Goal: Transaction & Acquisition: Subscribe to service/newsletter

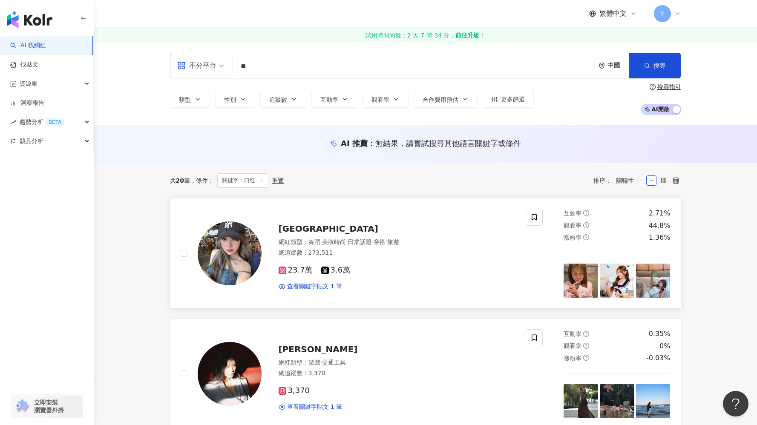
click at [433, 246] on div "網紅類型 ： 舞蹈 · 美妝時尚 · 日常話題 · 穿搭 · 旅遊" at bounding box center [397, 242] width 237 height 9
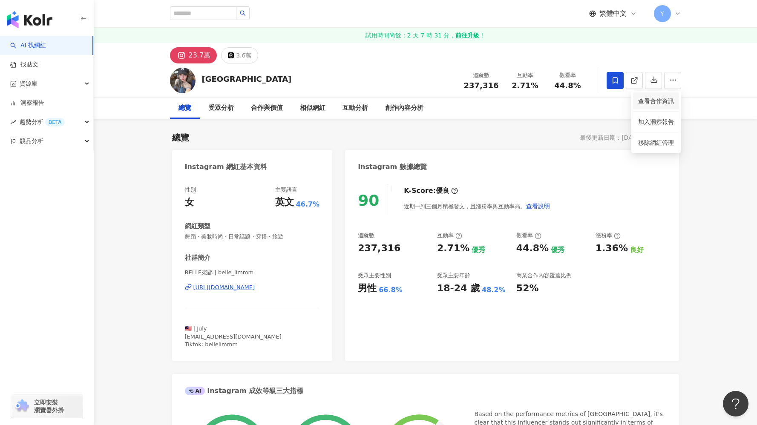
click at [647, 101] on span "查看合作資訊" at bounding box center [656, 100] width 36 height 9
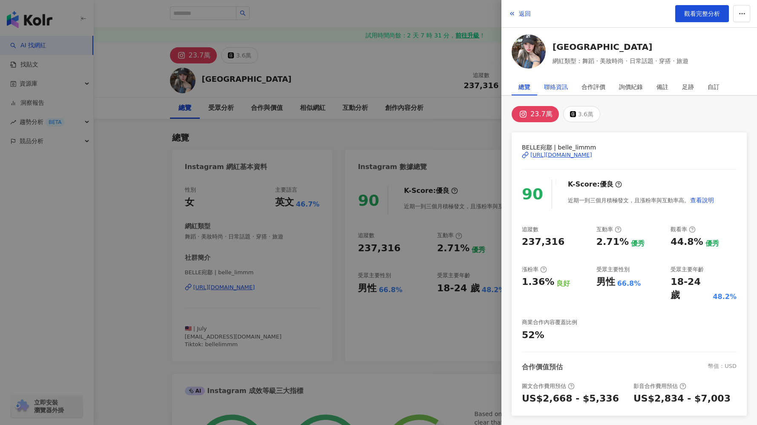
click at [563, 90] on div "聯絡資訊" at bounding box center [556, 86] width 24 height 17
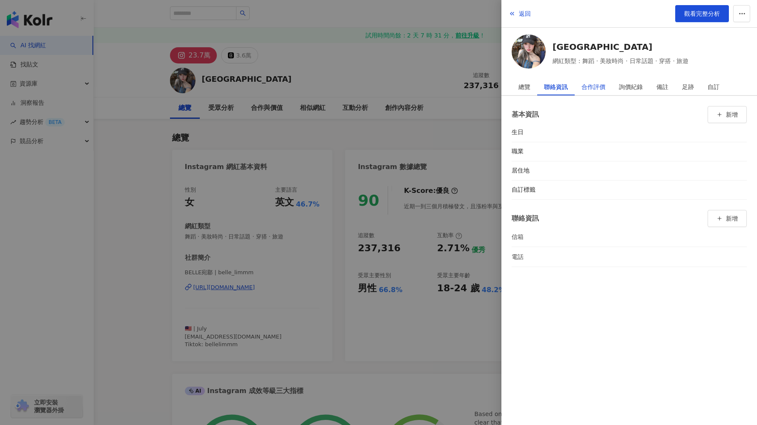
click at [598, 91] on div "合作評價" at bounding box center [594, 86] width 24 height 17
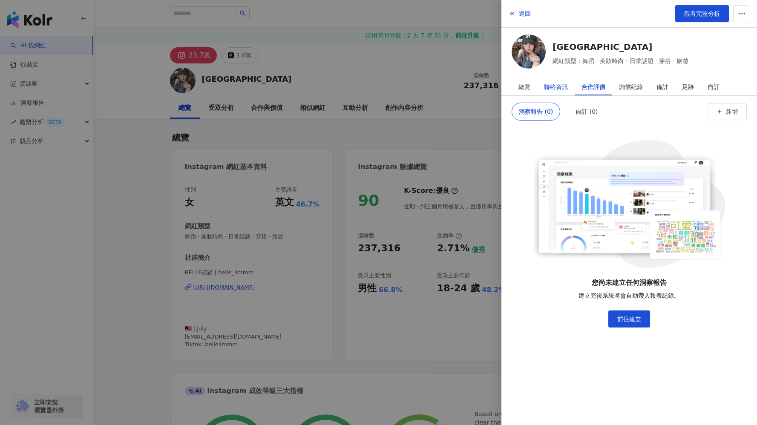
click at [558, 87] on div "聯絡資訊" at bounding box center [556, 86] width 24 height 17
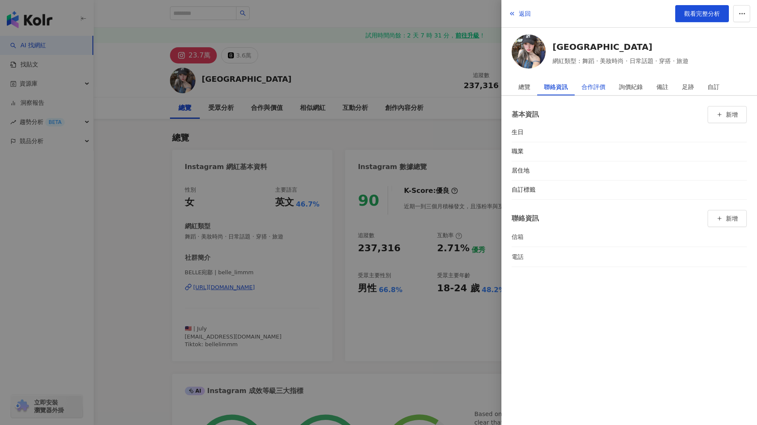
click at [598, 93] on div "合作評價" at bounding box center [594, 86] width 24 height 17
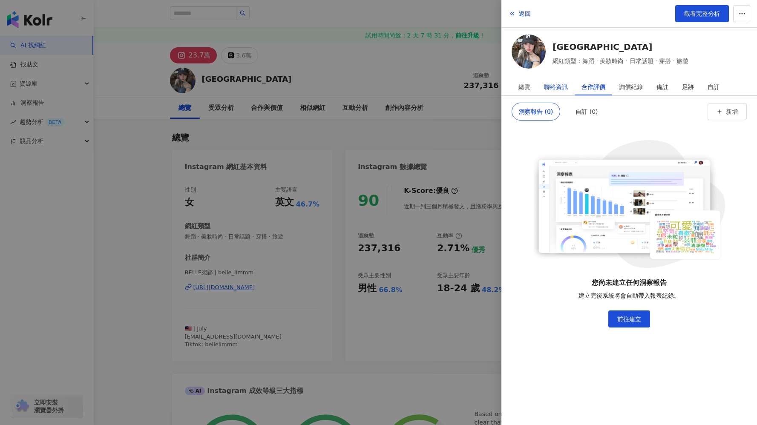
click at [550, 79] on div "聯絡資訊" at bounding box center [556, 86] width 24 height 17
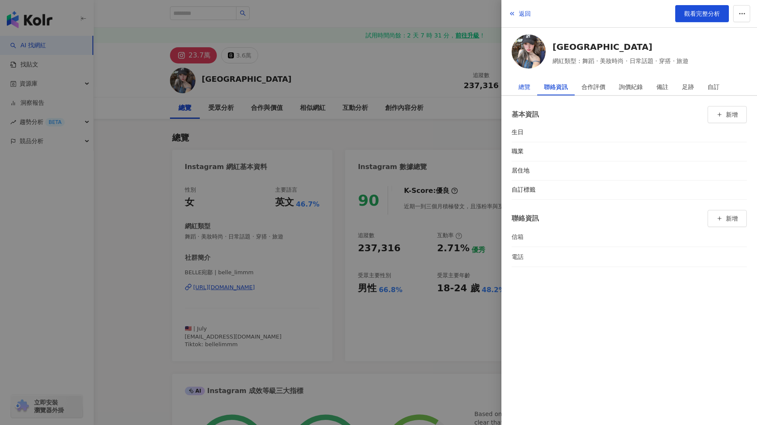
click at [522, 86] on div "總覽" at bounding box center [525, 86] width 12 height 17
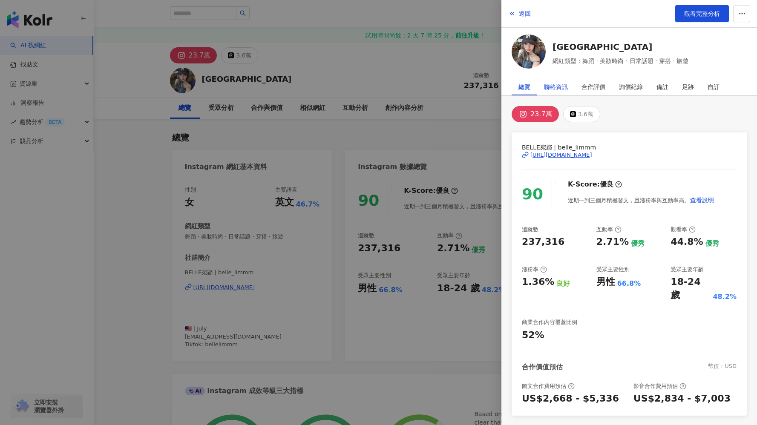
click at [558, 84] on div "聯絡資訊" at bounding box center [556, 86] width 24 height 17
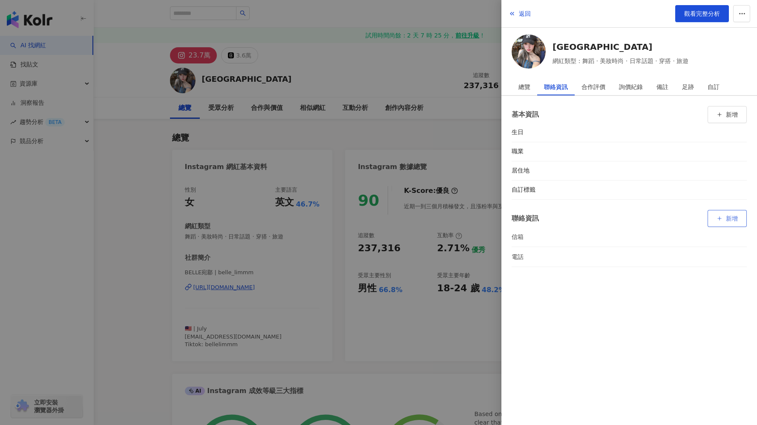
click at [733, 214] on button "新增" at bounding box center [727, 218] width 39 height 17
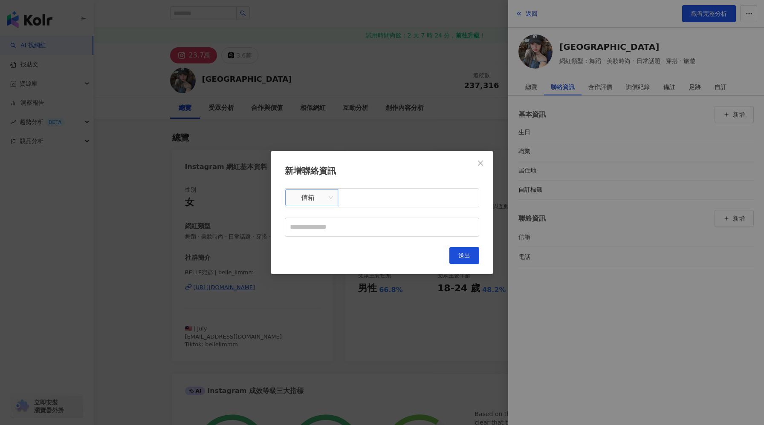
click at [318, 205] on span "信箱" at bounding box center [311, 198] width 43 height 16
click at [319, 205] on span "信箱" at bounding box center [311, 198] width 43 height 16
click at [362, 204] on input "text" at bounding box center [408, 197] width 141 height 19
type input "**********"
click at [464, 249] on button "送出" at bounding box center [464, 255] width 30 height 17
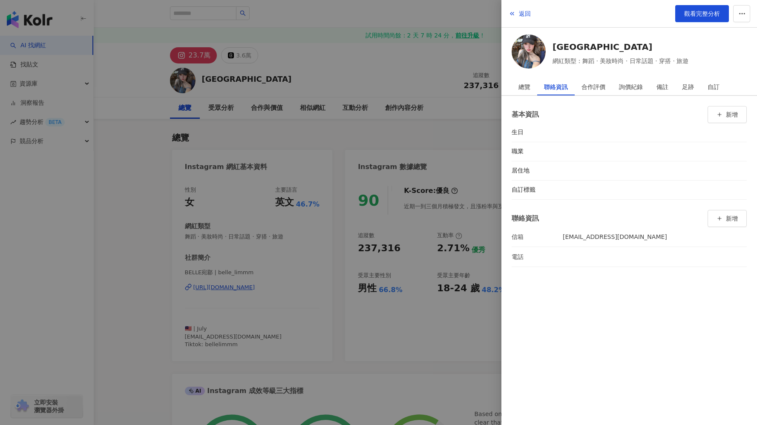
click at [587, 302] on div "基本資訊 新增 生日 職業 居住地 自訂標籤 聯絡資訊 新增 信箱 stzx21yyx@126.com 電話" at bounding box center [630, 260] width 256 height 329
click at [584, 90] on div "合作評價" at bounding box center [594, 86] width 24 height 17
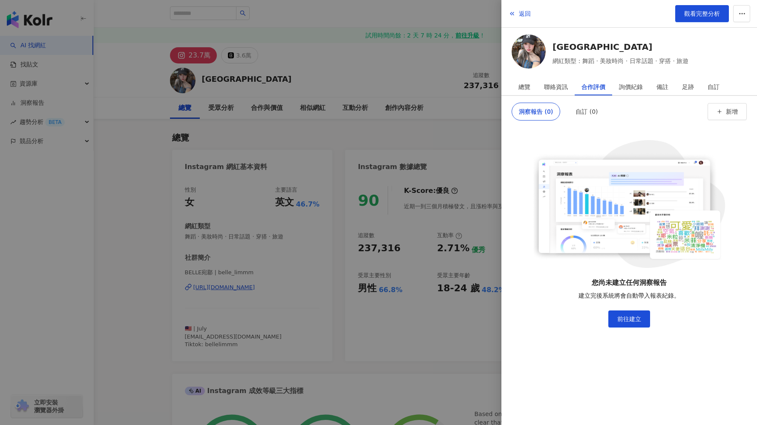
click at [548, 95] on div "總覽 聯絡資訊 合作評價 詢價紀錄 備註 足跡 自訂" at bounding box center [630, 86] width 256 height 17
click at [552, 90] on div "聯絡資訊" at bounding box center [556, 86] width 24 height 17
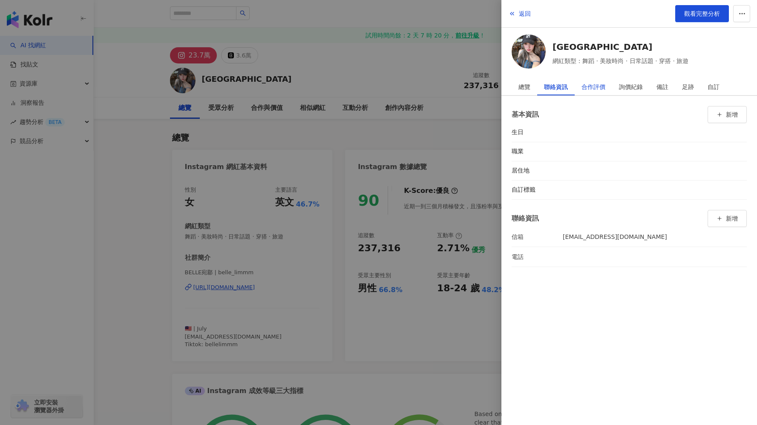
click at [592, 89] on div "合作評價" at bounding box center [594, 86] width 24 height 17
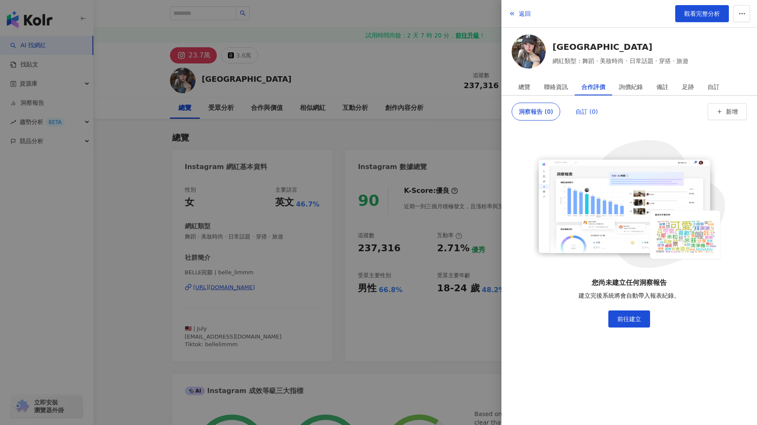
click at [584, 113] on div "自訂 (0)" at bounding box center [587, 111] width 22 height 17
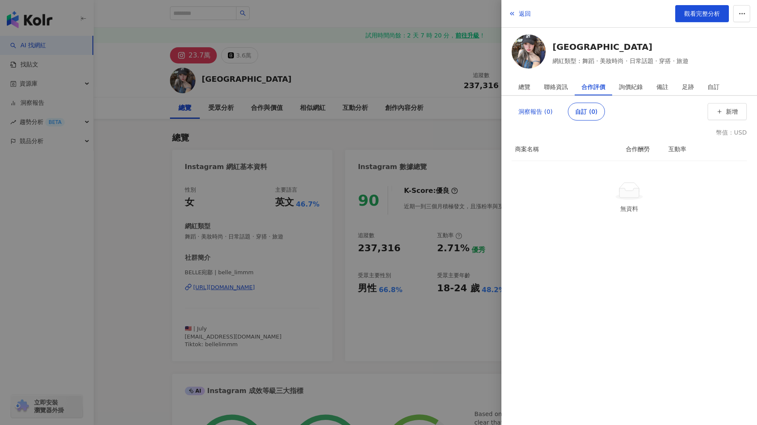
click at [543, 112] on div "洞察報告 (0)" at bounding box center [536, 111] width 34 height 17
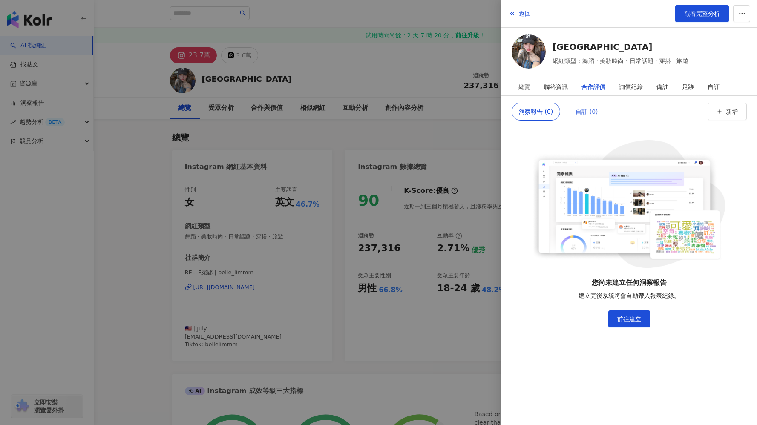
click at [572, 112] on div "自訂 (0)" at bounding box center [587, 112] width 36 height 18
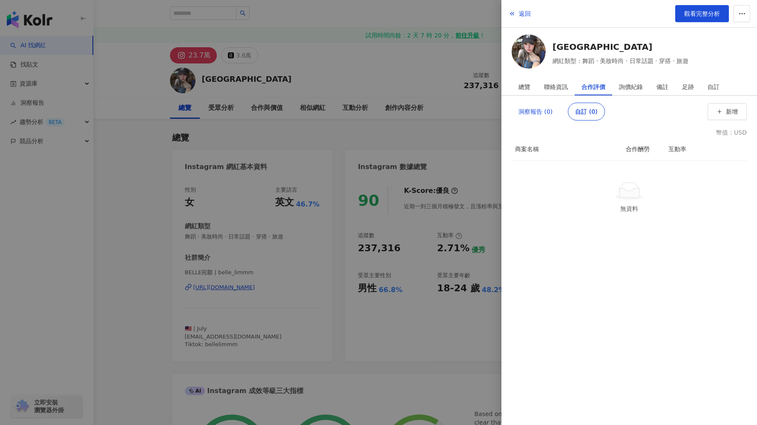
click at [548, 112] on div "洞察報告 (0)" at bounding box center [536, 111] width 34 height 17
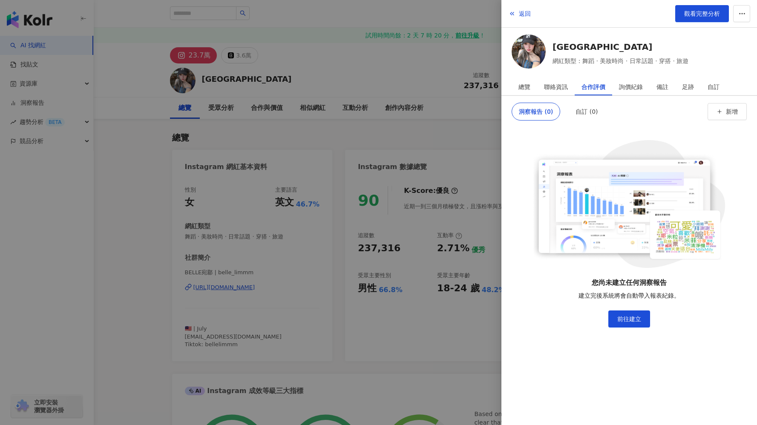
click at [730, 122] on div "洞察報告 (0) 自訂 (0) 新增 您尚未建立任何洞察報告 建立完後系統將會自動帶入報表紀錄。 前往建立 幣值：USD 商案名稱 合作酬勞 互動率 無資料" at bounding box center [629, 257] width 235 height 309
click at [730, 116] on button "新增" at bounding box center [727, 111] width 39 height 17
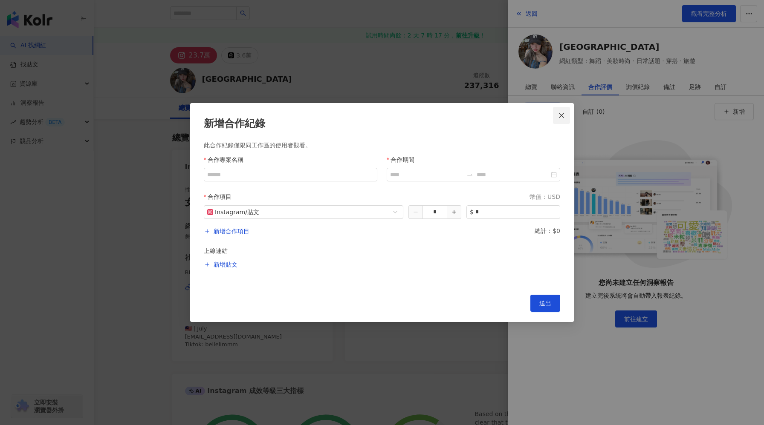
click at [561, 117] on icon "close" at bounding box center [561, 115] width 7 height 7
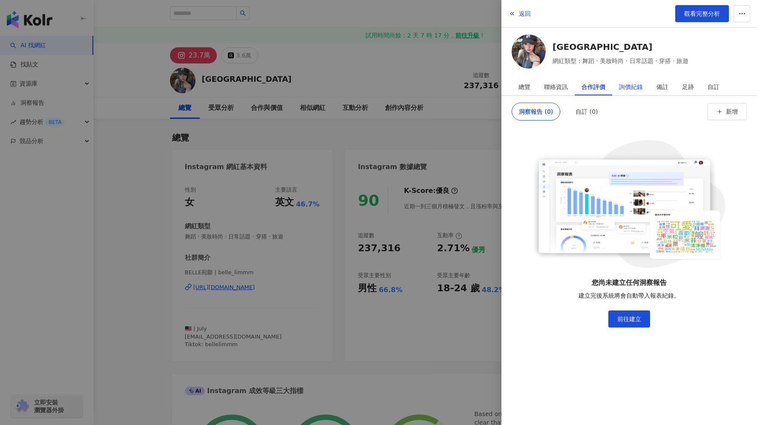
click at [626, 87] on div "詢價紀錄" at bounding box center [631, 86] width 24 height 17
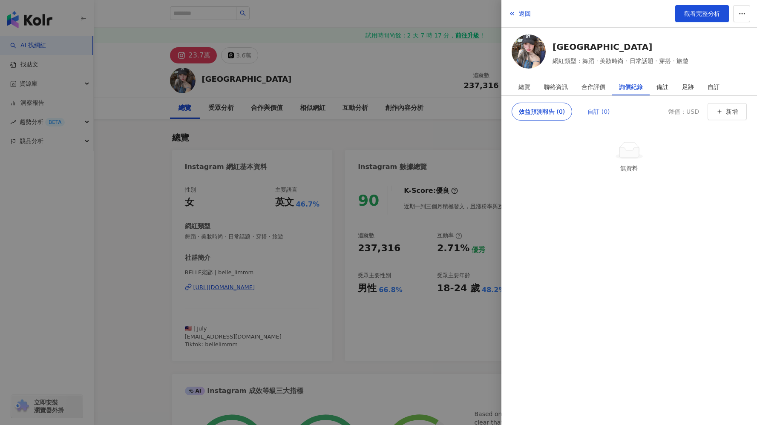
click at [586, 117] on div "自訂 (0)" at bounding box center [599, 112] width 36 height 18
click at [554, 115] on div "效益預測報告 (0)" at bounding box center [542, 111] width 46 height 17
click at [604, 115] on div "自訂 (0)" at bounding box center [599, 111] width 22 height 17
drag, startPoint x: 616, startPoint y: 87, endPoint x: 643, endPoint y: 89, distance: 27.4
click at [643, 89] on div "詢價紀錄" at bounding box center [631, 86] width 38 height 17
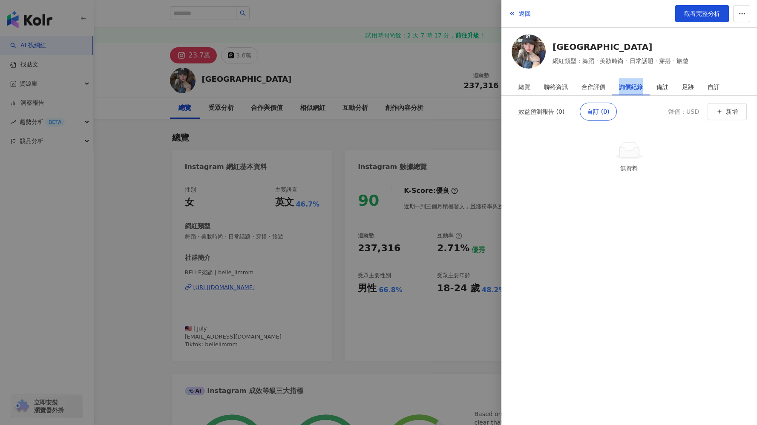
copy div "詢價紀錄"
click at [558, 113] on div "效益預測報告 (0)" at bounding box center [542, 111] width 46 height 17
click at [592, 113] on div "自訂 (0)" at bounding box center [599, 111] width 22 height 17
click at [737, 107] on button "新增" at bounding box center [727, 111] width 39 height 17
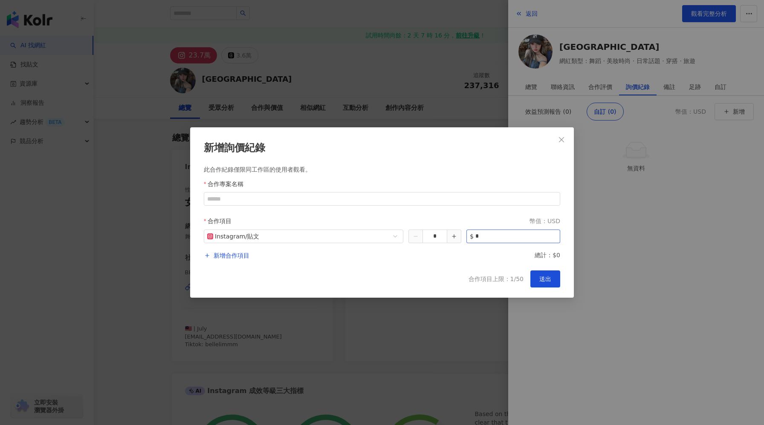
click at [505, 243] on div "$ *" at bounding box center [513, 237] width 94 height 14
click at [491, 237] on input "*" at bounding box center [517, 236] width 84 height 13
click at [231, 251] on span "新增合作項目" at bounding box center [232, 256] width 36 height 10
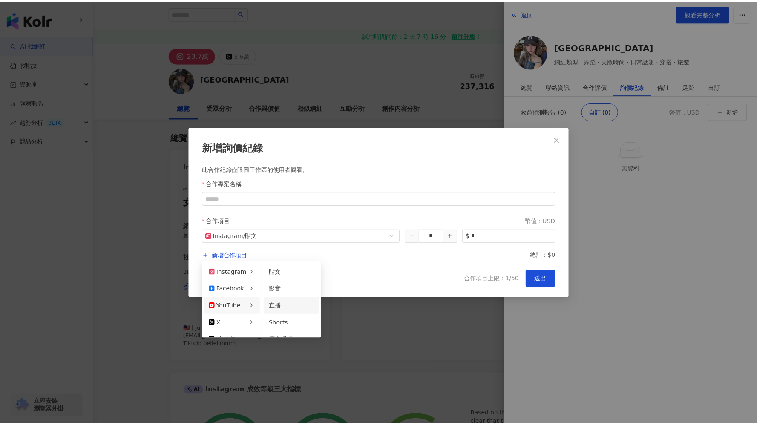
scroll to position [46, 0]
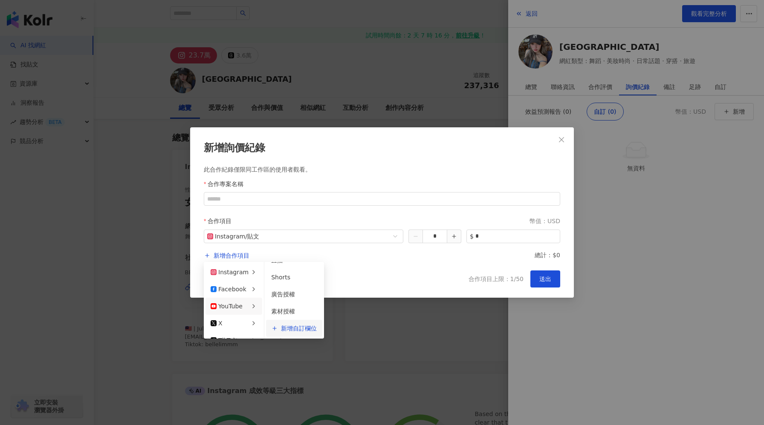
click at [292, 334] on li "新增自訂欄位" at bounding box center [294, 328] width 56 height 17
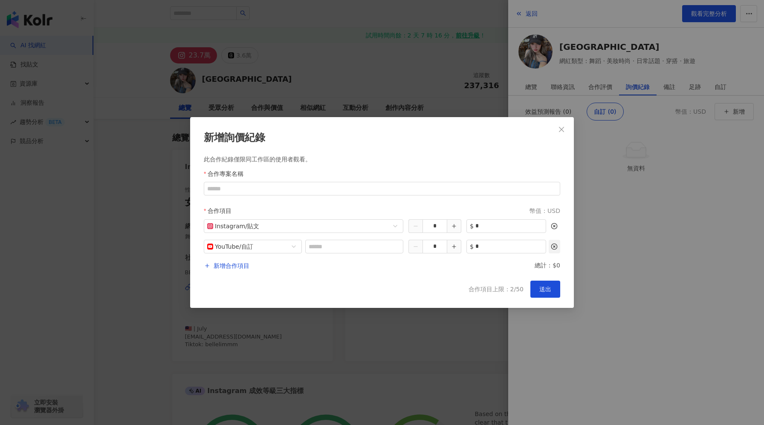
click at [553, 248] on icon "button" at bounding box center [554, 246] width 7 height 7
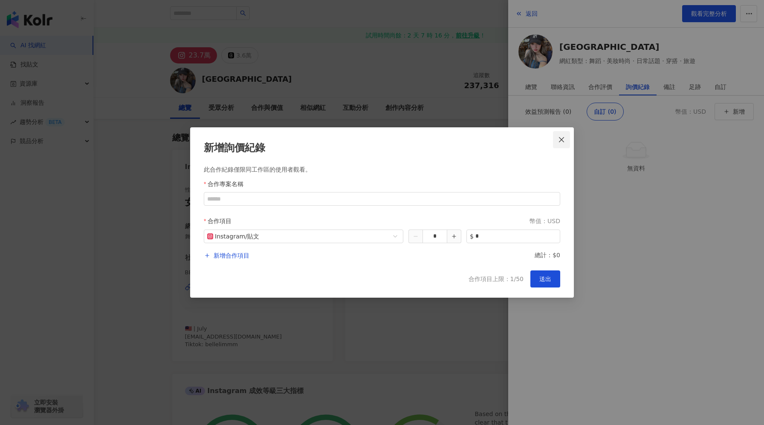
click at [563, 132] on button "Close" at bounding box center [561, 139] width 17 height 17
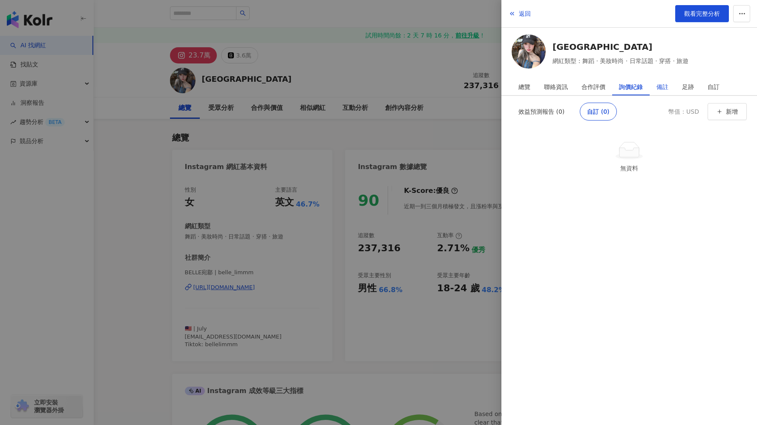
click at [659, 92] on div "備註" at bounding box center [663, 86] width 12 height 17
click at [691, 87] on div "足跡" at bounding box center [688, 86] width 12 height 17
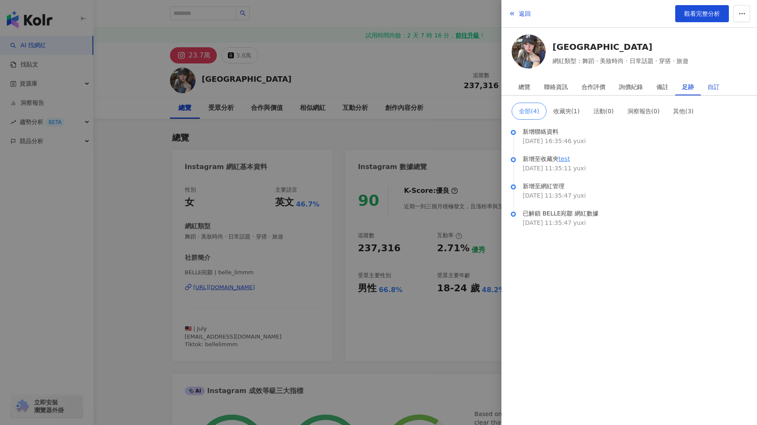
click at [708, 91] on div "自訂" at bounding box center [714, 86] width 12 height 17
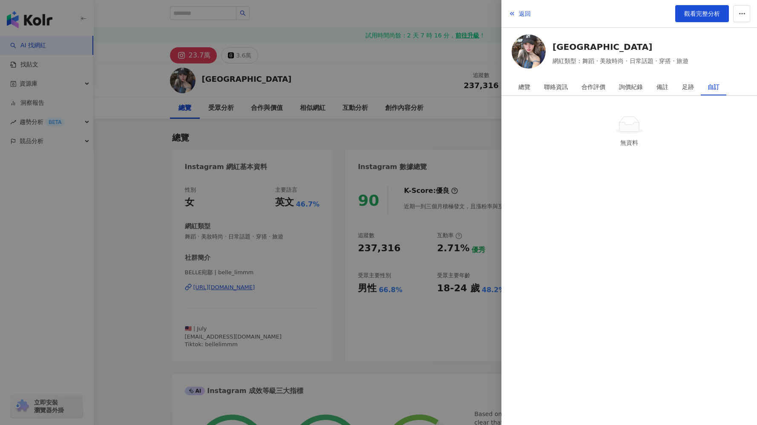
click at [436, 143] on div at bounding box center [378, 212] width 757 height 425
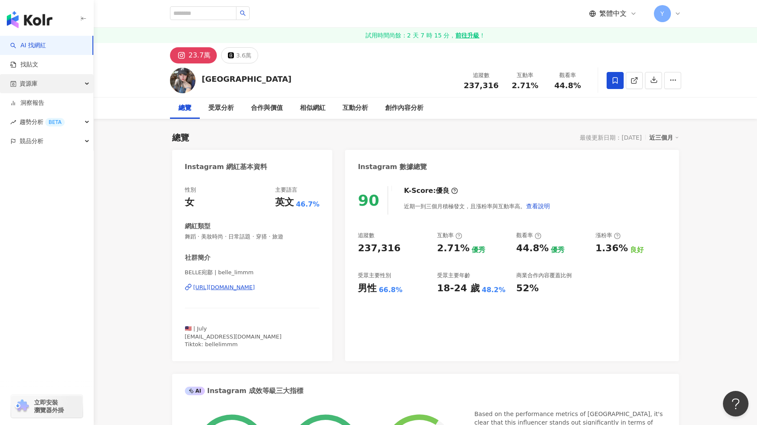
click at [69, 81] on div "資源庫" at bounding box center [46, 83] width 93 height 19
click at [44, 107] on link "網紅管理" at bounding box center [32, 103] width 24 height 9
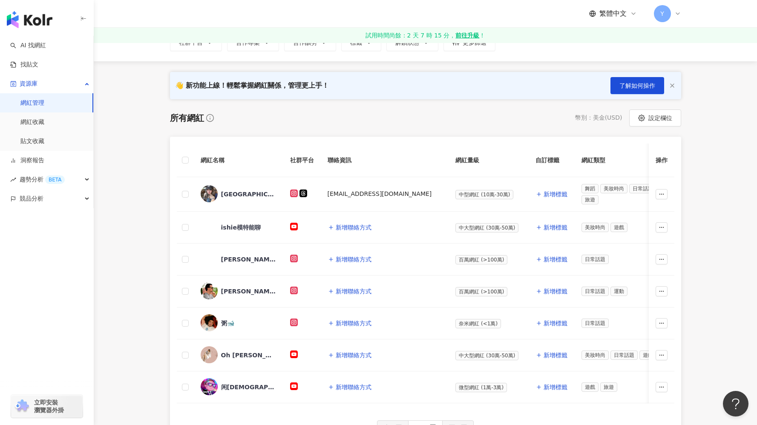
scroll to position [125, 0]
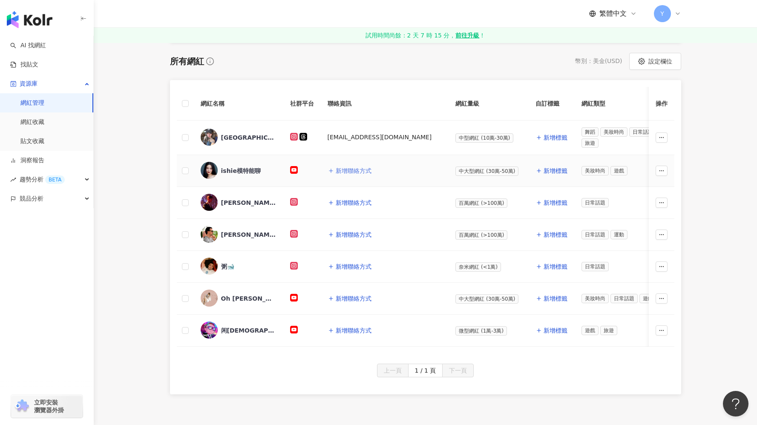
click at [357, 162] on button "新增聯絡方式" at bounding box center [350, 170] width 44 height 17
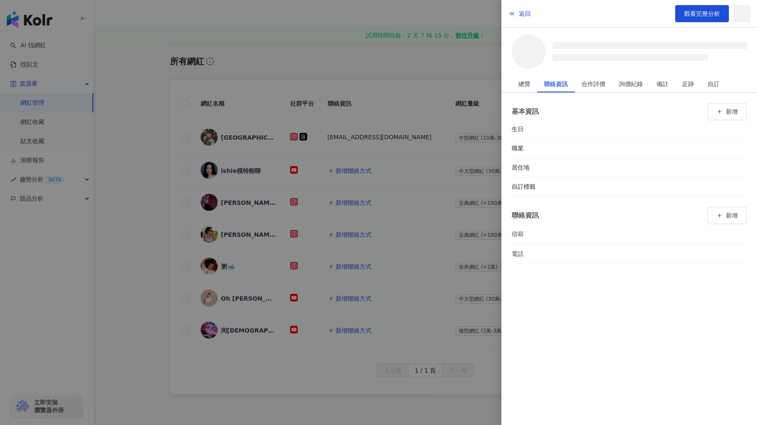
click at [375, 75] on div at bounding box center [378, 212] width 757 height 425
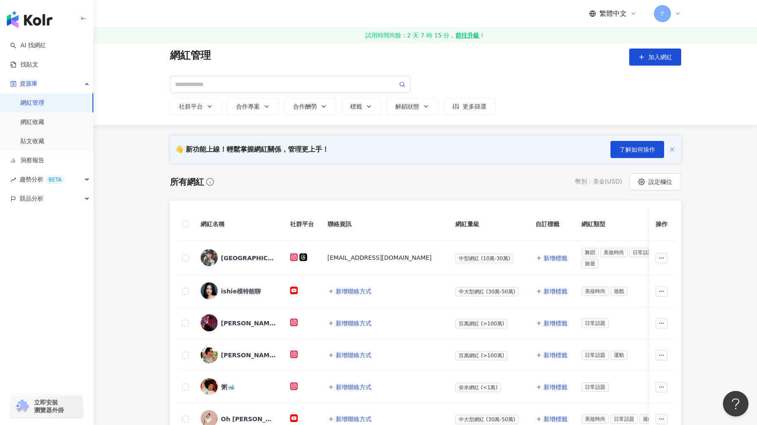
scroll to position [0, 0]
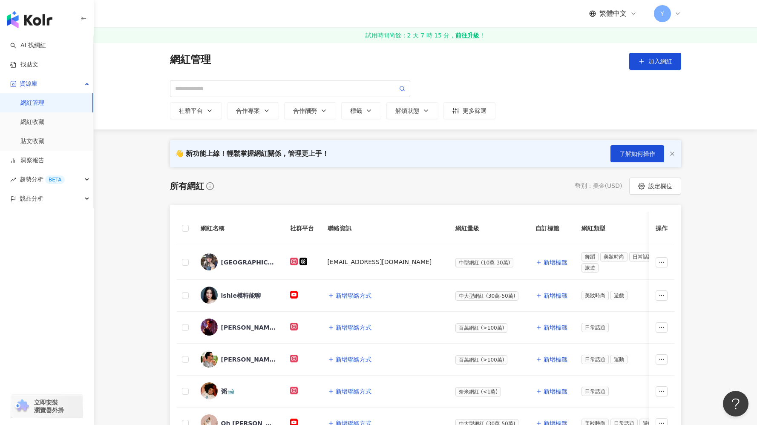
click at [324, 188] on div "所有網紅 幣別 ： 美金 ( USD ) 設定欄位" at bounding box center [425, 186] width 511 height 17
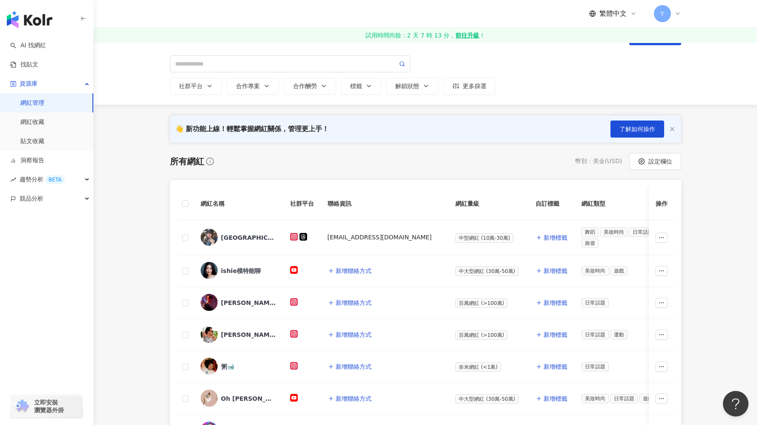
scroll to position [26, 0]
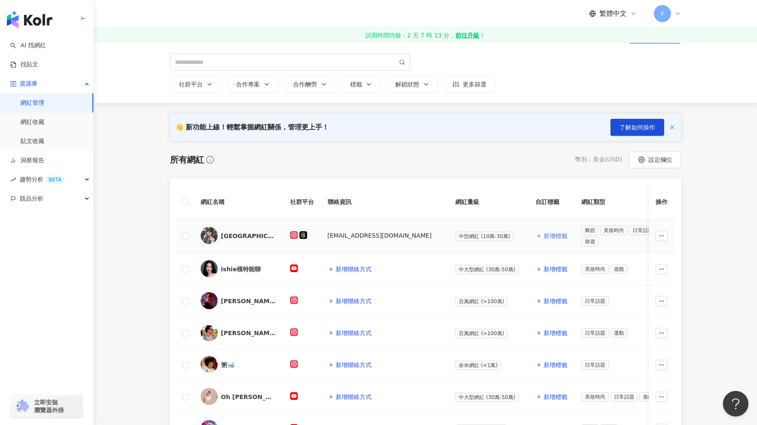
click at [544, 237] on span "新增標籤" at bounding box center [556, 236] width 24 height 7
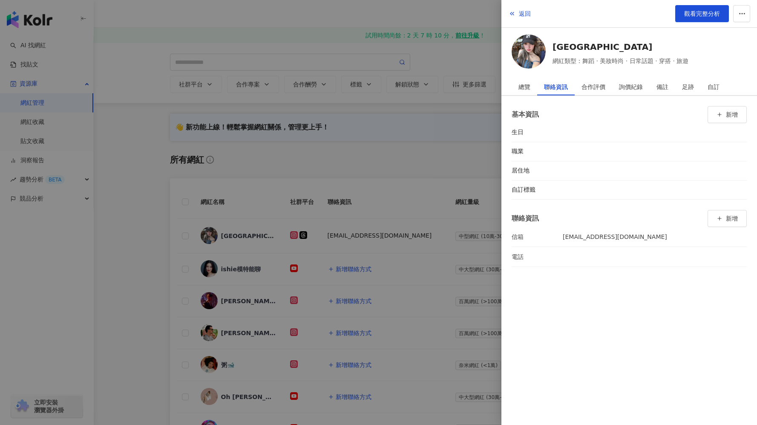
click at [439, 266] on div at bounding box center [378, 212] width 757 height 425
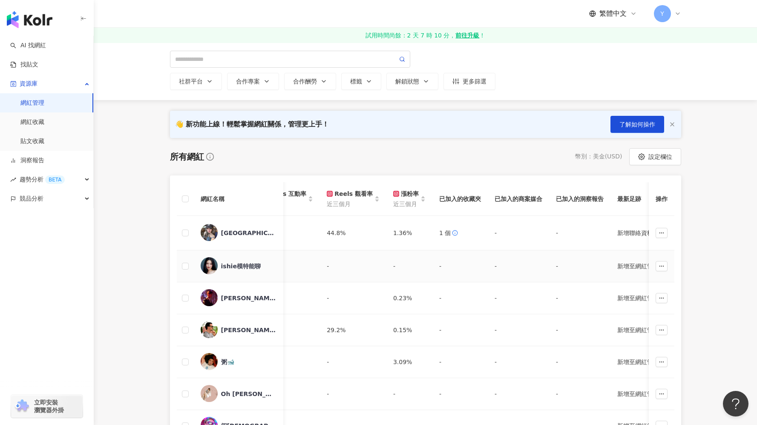
scroll to position [0, 756]
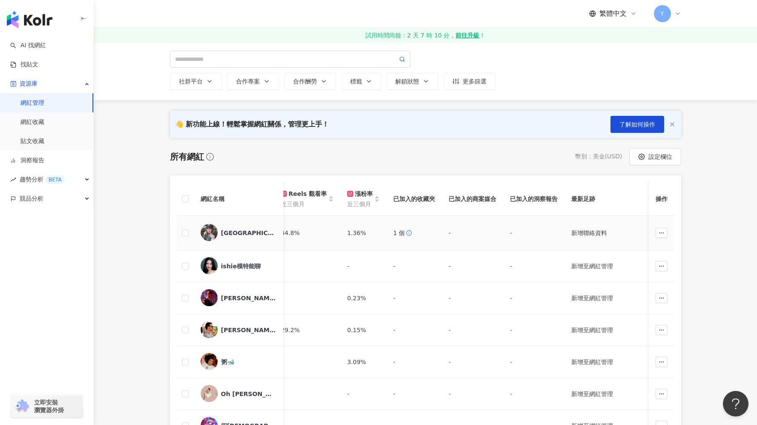
click at [393, 236] on div "1 個 包含BELLE宛郿的網紅收藏 test" at bounding box center [414, 232] width 42 height 9
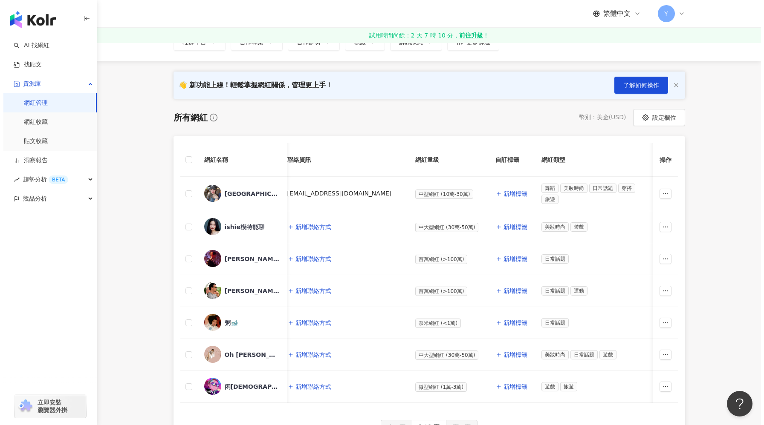
scroll to position [0, 0]
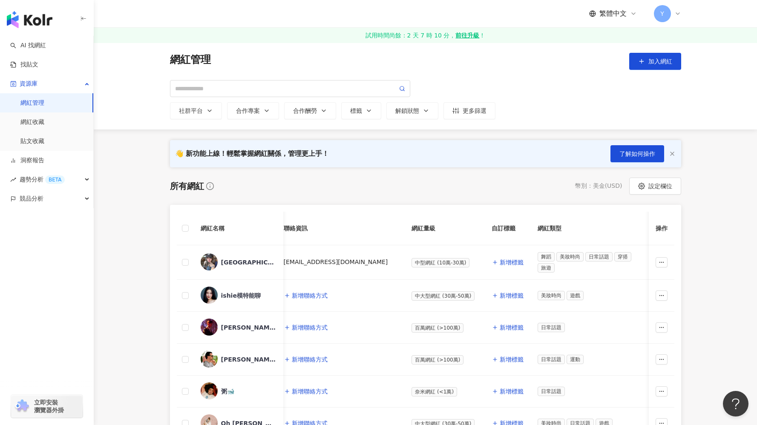
click at [636, 144] on div "👋 新功能上線！輕鬆掌握網紅關係，管理更上手！ 了解如何操作" at bounding box center [425, 153] width 511 height 27
click at [636, 151] on span "了解如何操作" at bounding box center [638, 153] width 36 height 7
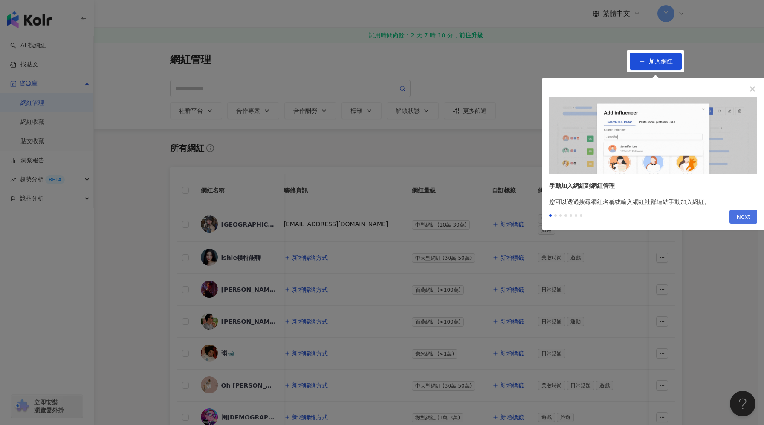
click at [746, 213] on span "Next" at bounding box center [743, 218] width 14 height 14
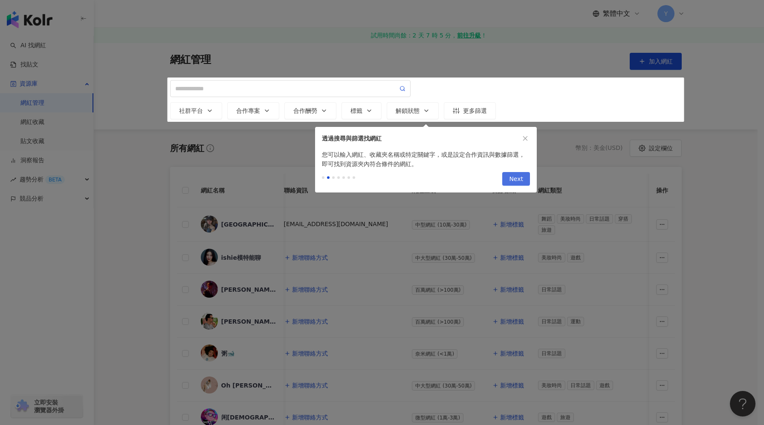
click at [517, 175] on span "Next" at bounding box center [516, 180] width 14 height 14
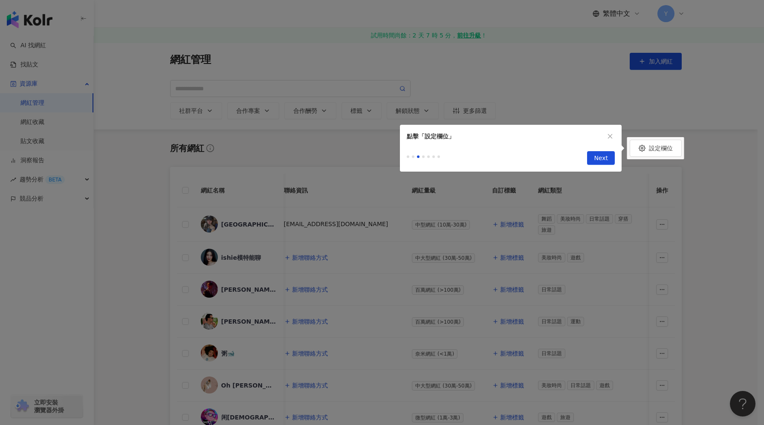
click at [661, 151] on div at bounding box center [382, 212] width 764 height 425
click at [600, 157] on span "Next" at bounding box center [601, 159] width 14 height 14
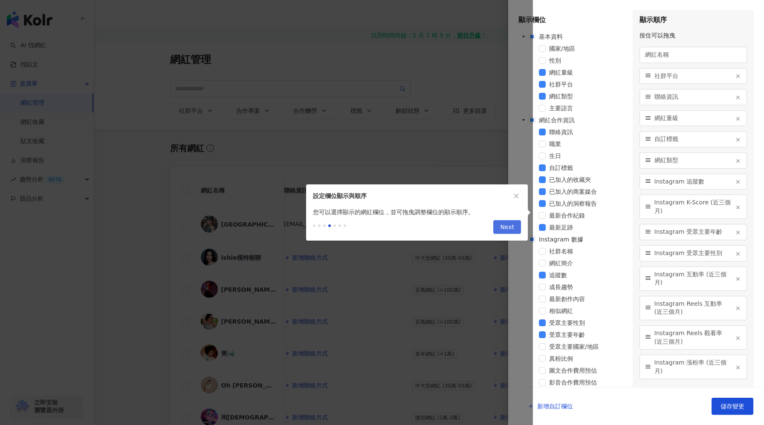
click at [507, 229] on span "Next" at bounding box center [507, 228] width 14 height 14
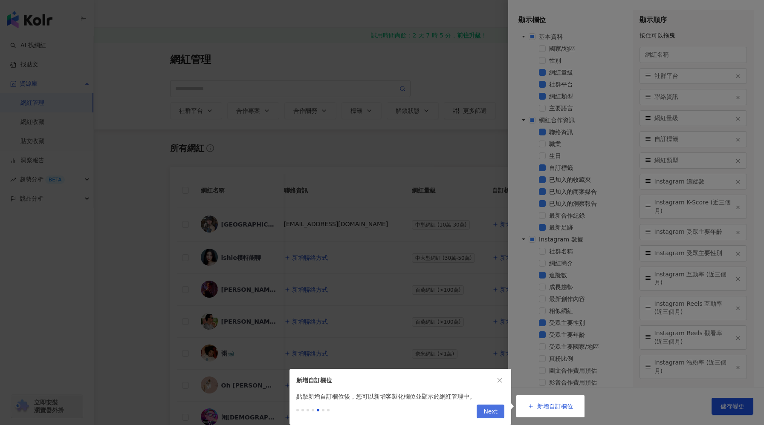
click at [494, 417] on span "Next" at bounding box center [490, 412] width 14 height 14
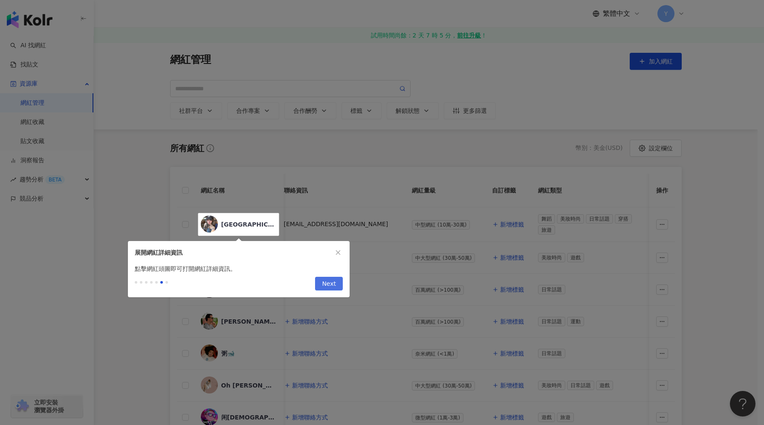
click at [328, 281] on span "Next" at bounding box center [329, 284] width 14 height 14
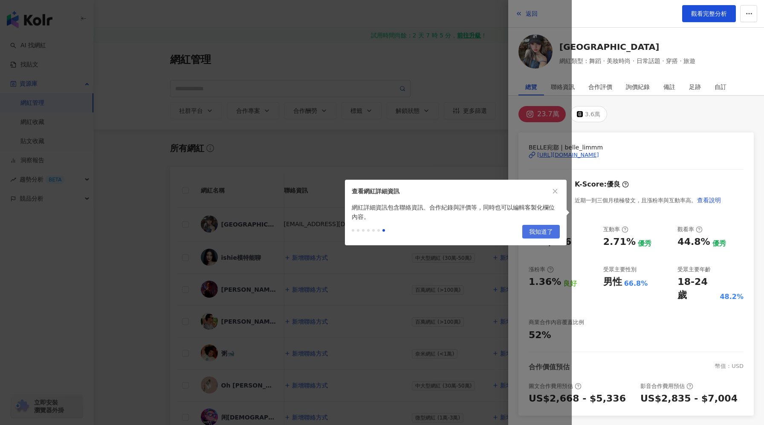
click at [540, 233] on span "我知道了" at bounding box center [541, 232] width 24 height 14
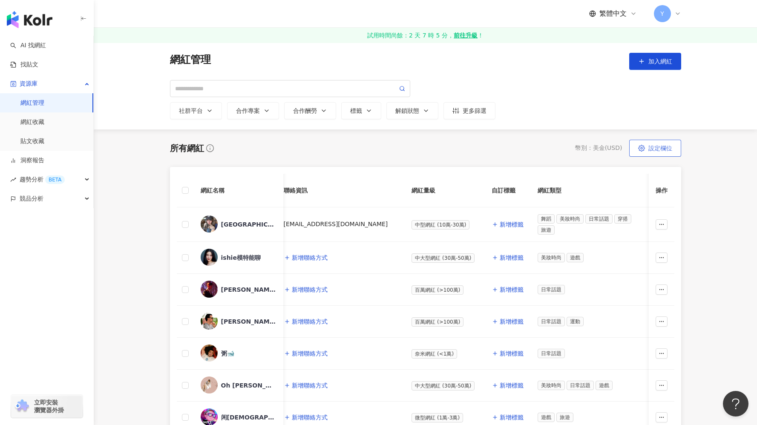
click at [669, 147] on span "設定欄位" at bounding box center [661, 148] width 24 height 7
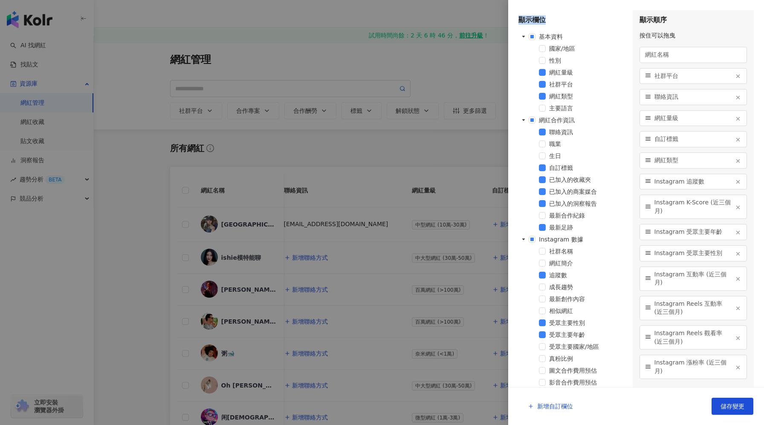
drag, startPoint x: 547, startPoint y: 19, endPoint x: 517, endPoint y: 20, distance: 29.8
click at [517, 20] on div "顯示欄位 基本資料 國家/地區 性別 網紅量級 社群平台 網紅類型 主要語言 網紅合作資訊 聯絡資訊 職業 生日 自訂標籤 已加入的收藏夾 已加入的商案媒合 …" at bounding box center [636, 193] width 256 height 387
copy div "顯示欄位"
drag, startPoint x: 538, startPoint y: 34, endPoint x: 569, endPoint y: 67, distance: 45.2
click at [569, 67] on div "基本資料 國家/地區 性別 網紅量級 社群平台 網紅類型 主要語言 網紅合作資訊 聯絡資訊 職業 生日 自訂標籤 已加入的收藏夾 已加入的商案媒合 已加入的洞…" at bounding box center [572, 408] width 108 height 752
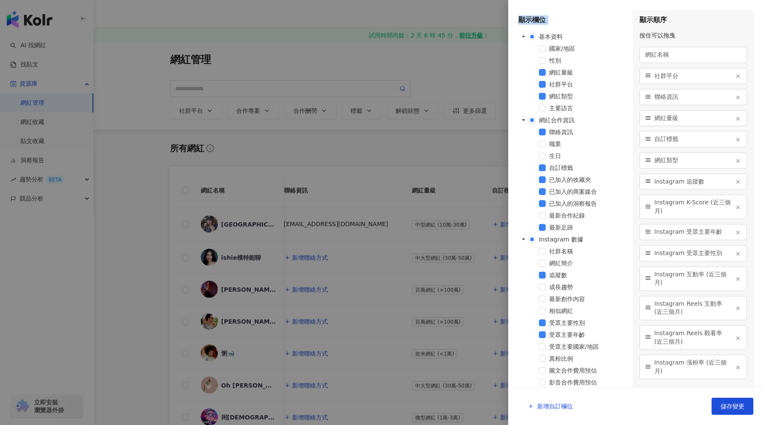
drag, startPoint x: 517, startPoint y: 20, endPoint x: 569, endPoint y: 323, distance: 306.9
click at [563, 349] on div "顯示欄位 基本資料 國家/地區 性別 網紅量級 社群平台 網紅類型 主要語言 網紅合作資訊 聯絡資訊 職業 生日 自訂標籤 已加入的收藏夾 已加入的商案媒合 …" at bounding box center [636, 193] width 256 height 387
click at [542, 24] on div "顯示欄位" at bounding box center [572, 19] width 108 height 9
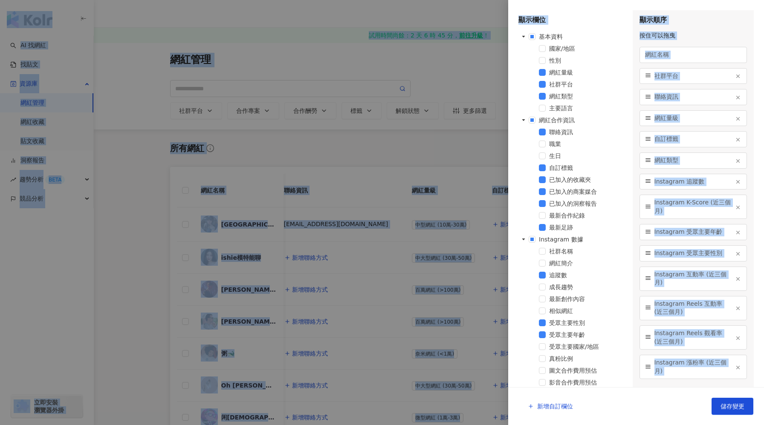
click at [572, 22] on div "顯示欄位" at bounding box center [572, 19] width 108 height 9
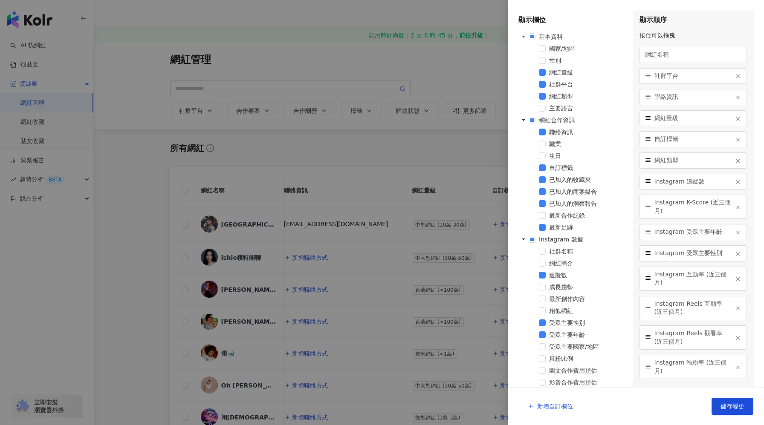
click at [434, 140] on div at bounding box center [382, 212] width 764 height 425
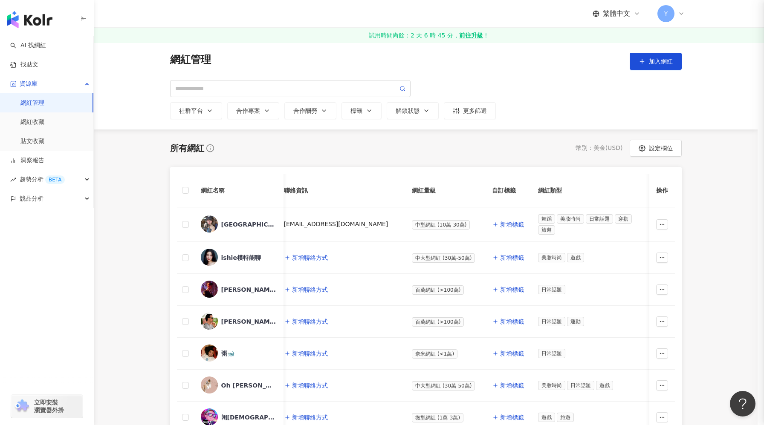
click at [434, 140] on div at bounding box center [382, 212] width 764 height 425
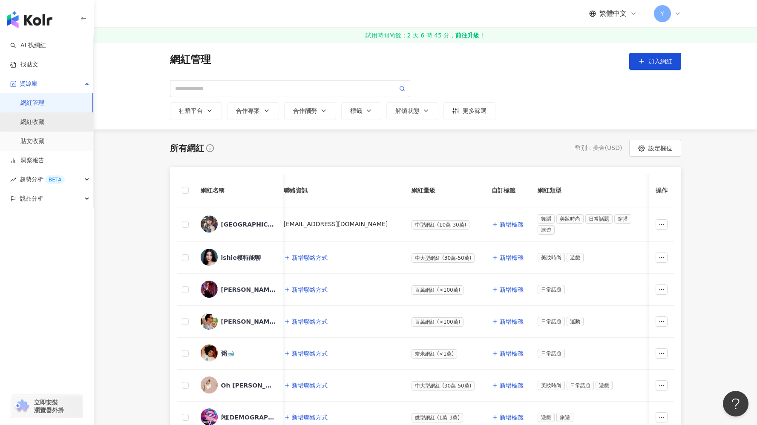
click at [44, 127] on link "網紅收藏" at bounding box center [32, 122] width 24 height 9
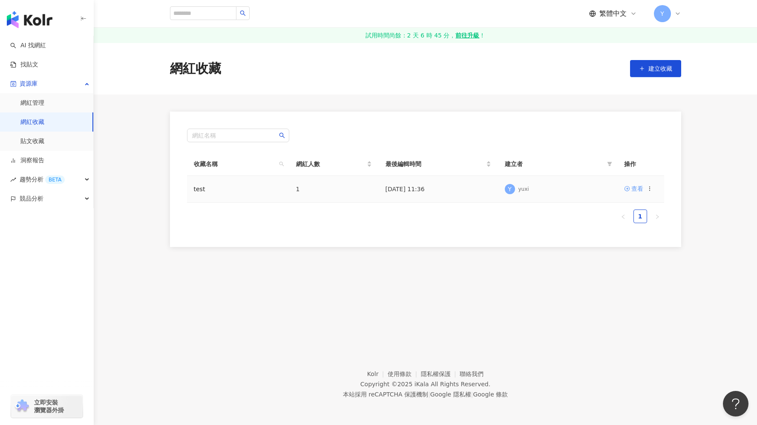
click at [630, 191] on link "查看" at bounding box center [633, 188] width 19 height 9
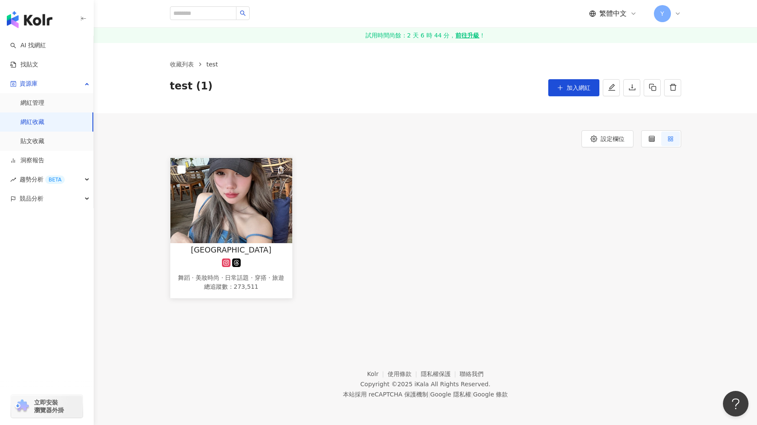
click at [256, 210] on img at bounding box center [231, 200] width 122 height 85
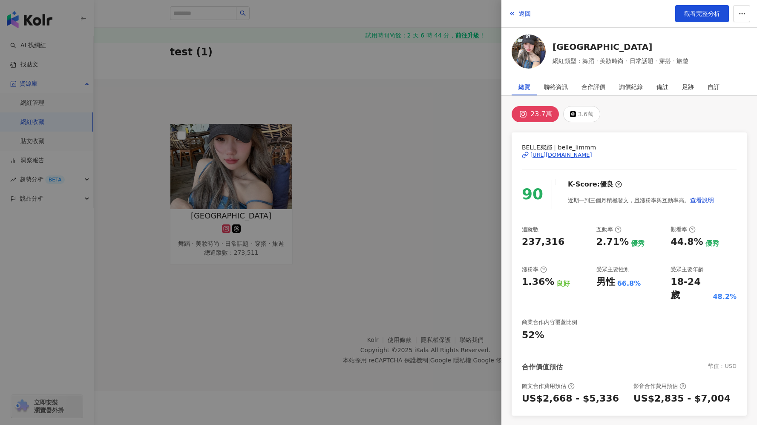
click at [456, 204] on div at bounding box center [378, 212] width 757 height 425
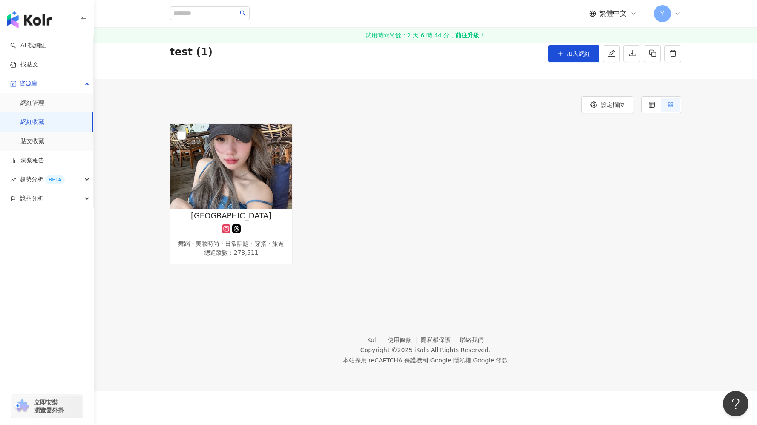
click at [190, 59] on span "test (1)" at bounding box center [191, 53] width 43 height 17
click at [44, 118] on link "網紅收藏" at bounding box center [32, 122] width 24 height 9
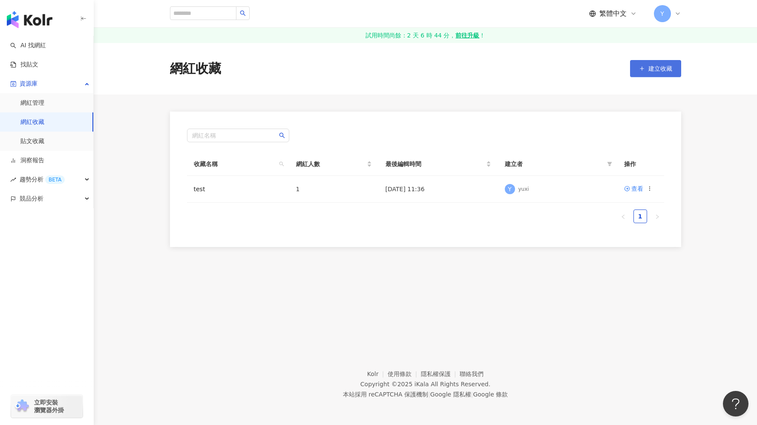
click at [639, 67] on icon "button" at bounding box center [642, 69] width 6 height 6
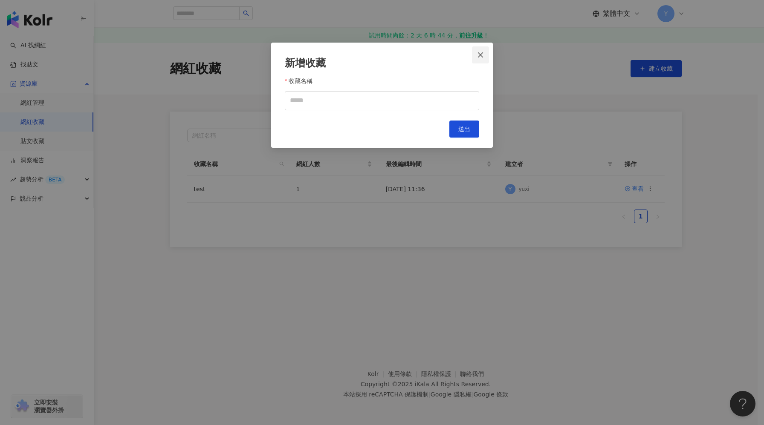
click at [482, 56] on icon "close" at bounding box center [480, 54] width 5 height 5
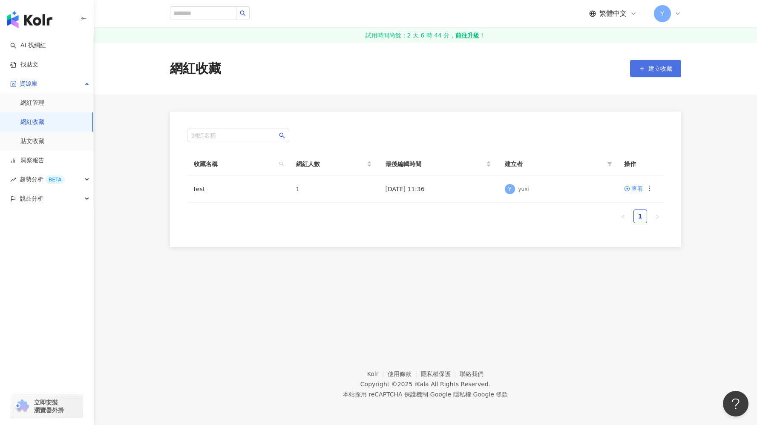
click at [654, 72] on button "建立收藏" at bounding box center [655, 68] width 51 height 17
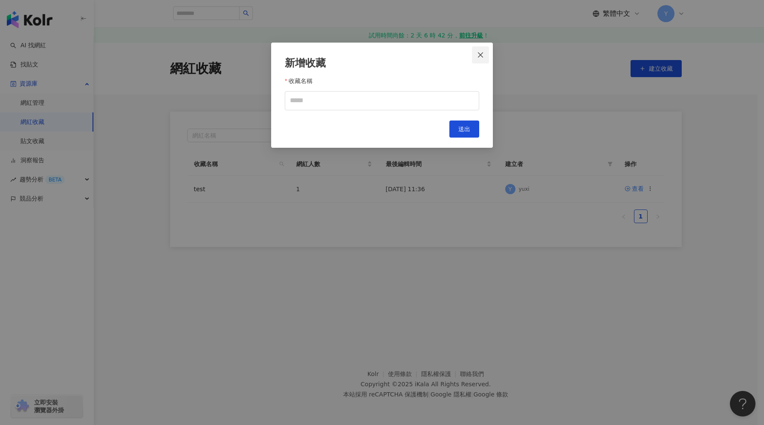
click at [475, 57] on span "Close" at bounding box center [480, 55] width 17 height 7
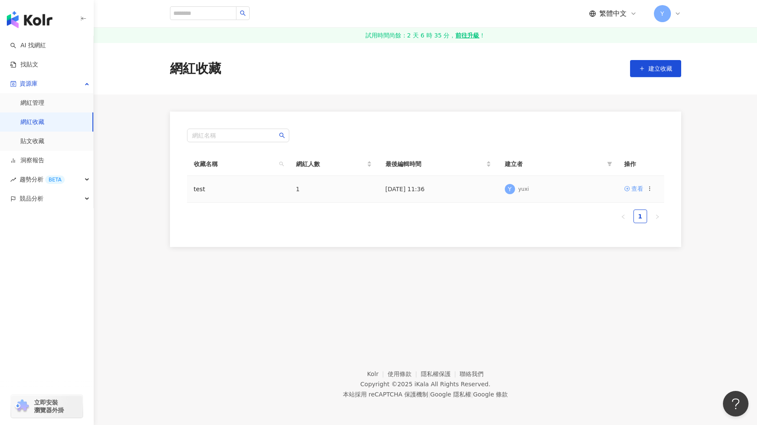
click at [627, 190] on icon at bounding box center [627, 189] width 6 height 6
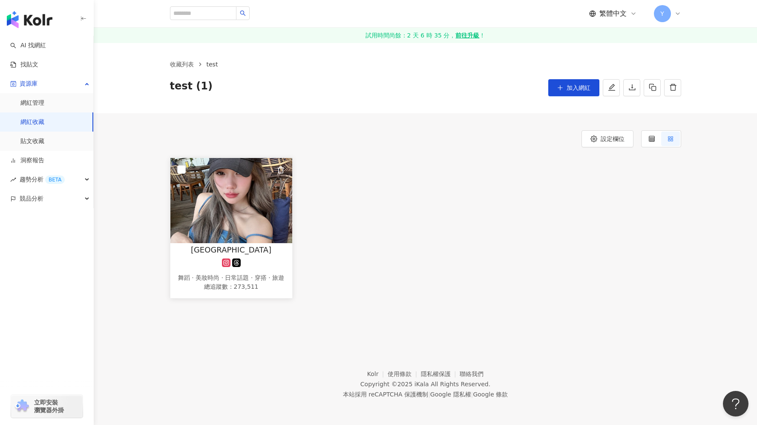
click at [230, 202] on img at bounding box center [231, 200] width 122 height 85
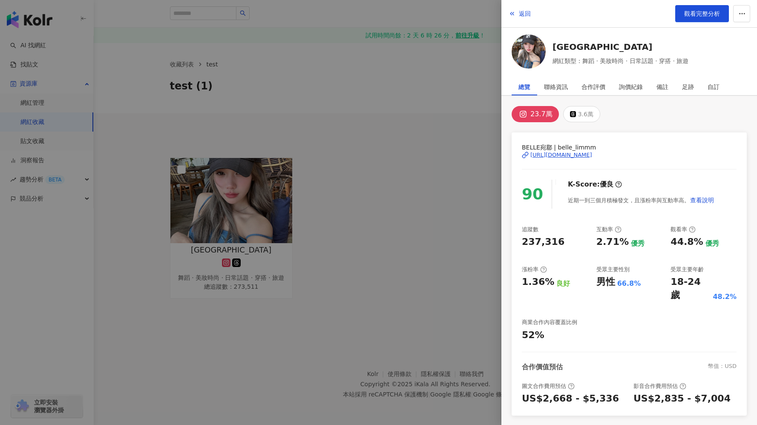
click at [343, 57] on div at bounding box center [378, 212] width 757 height 425
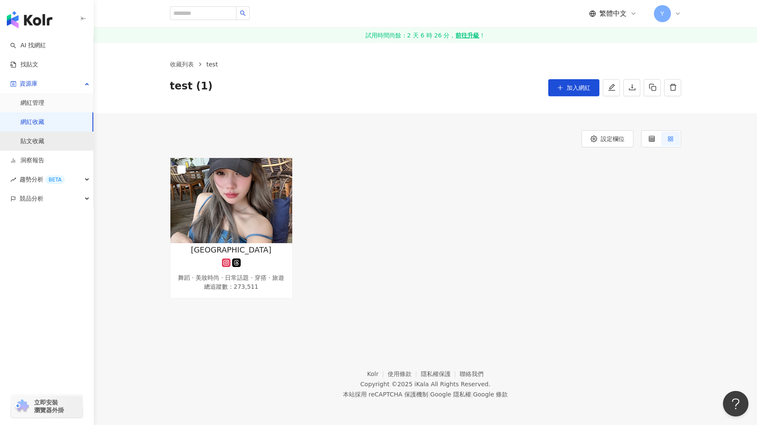
click at [44, 144] on link "貼文收藏" at bounding box center [32, 141] width 24 height 9
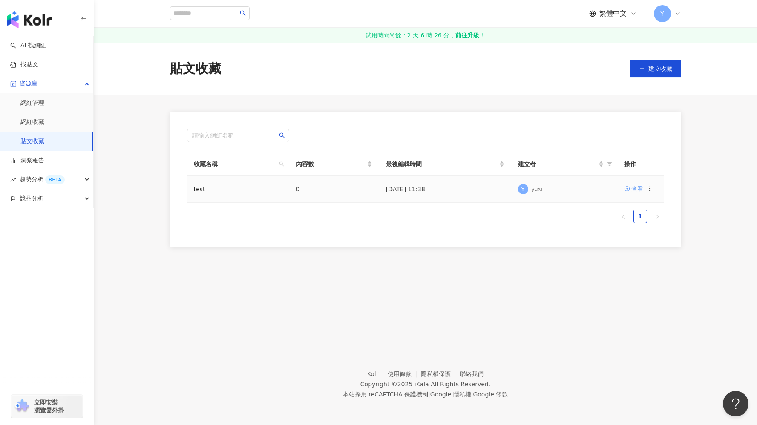
click at [635, 188] on div "查看" at bounding box center [638, 188] width 12 height 9
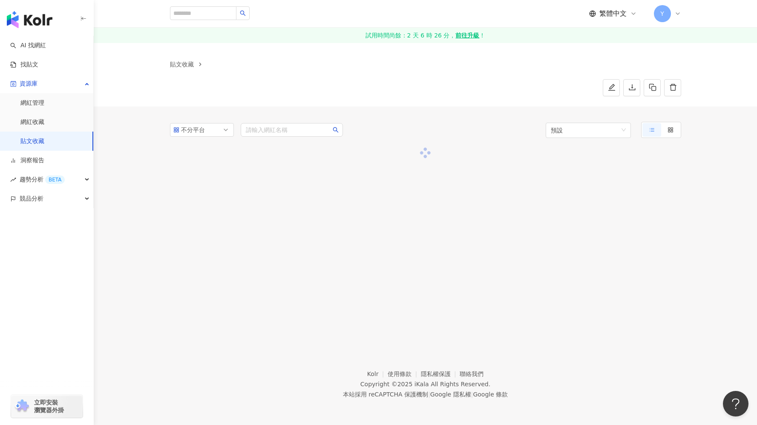
click at [635, 189] on div at bounding box center [425, 216] width 511 height 136
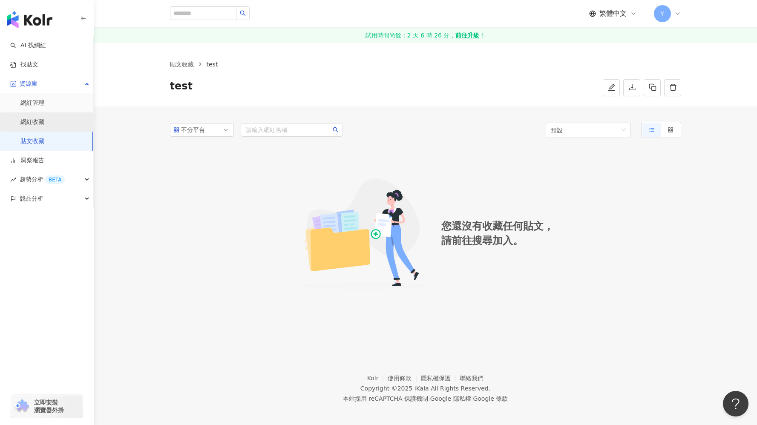
click at [44, 125] on link "網紅收藏" at bounding box center [32, 122] width 24 height 9
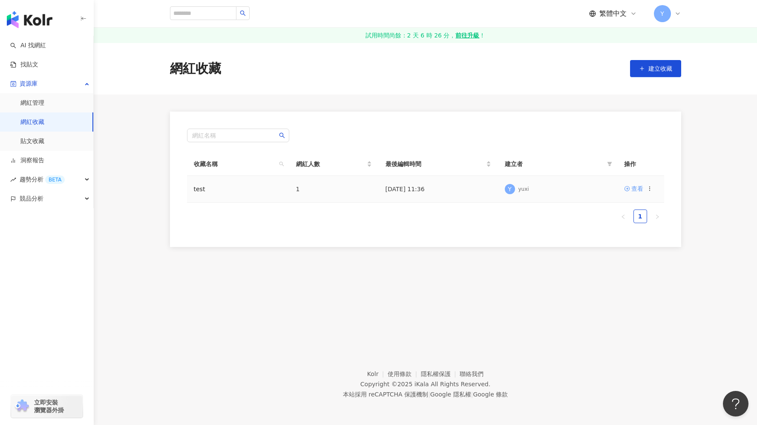
click at [639, 191] on div "查看" at bounding box center [638, 188] width 12 height 9
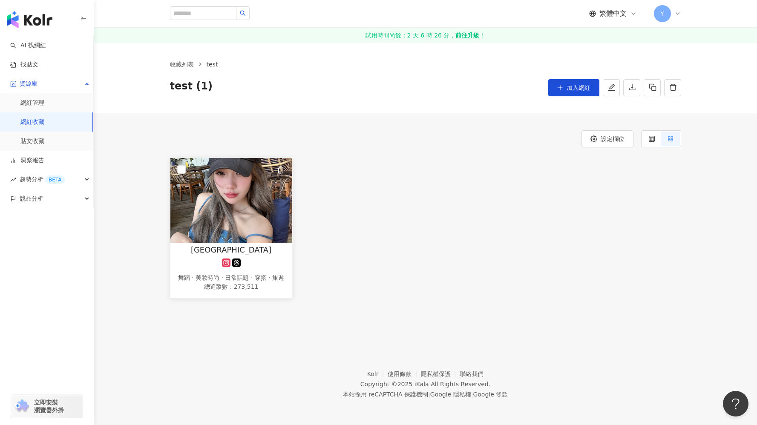
click at [260, 200] on img at bounding box center [231, 200] width 122 height 85
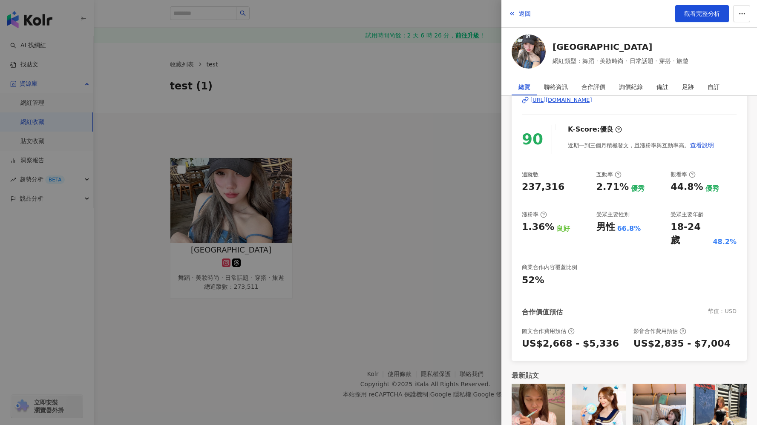
scroll to position [64, 0]
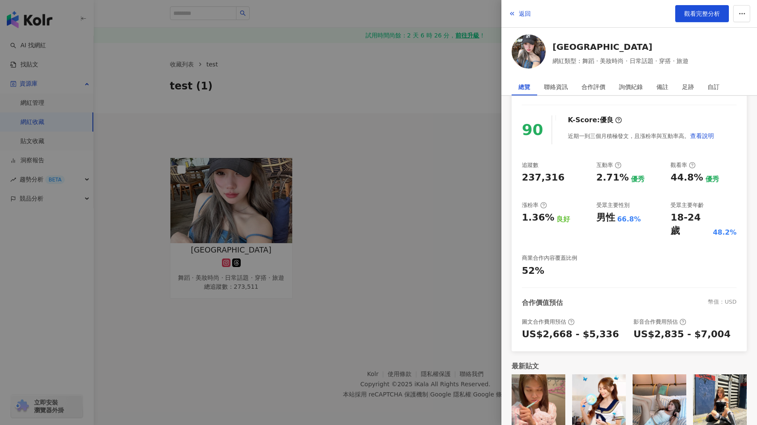
click at [522, 375] on img at bounding box center [539, 402] width 54 height 54
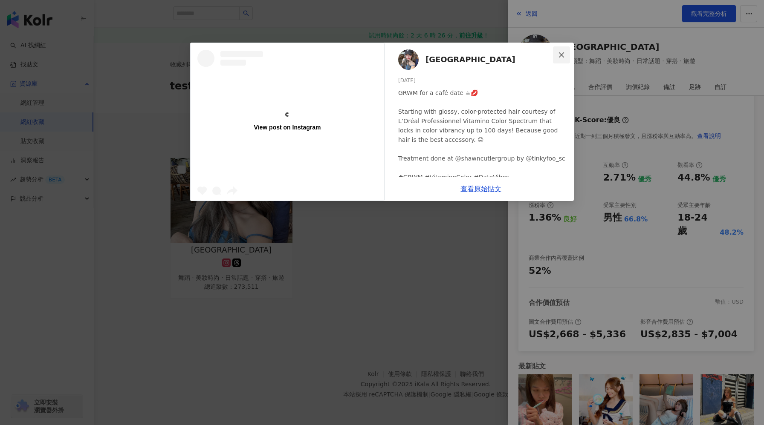
click at [560, 56] on icon "close" at bounding box center [561, 54] width 5 height 5
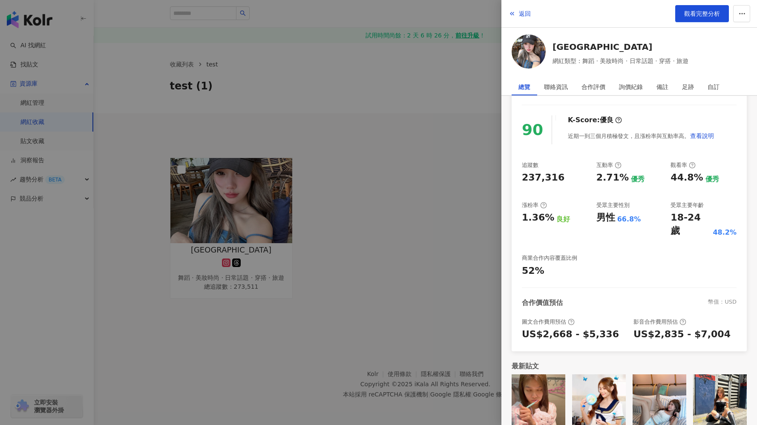
click at [424, 130] on div at bounding box center [378, 212] width 757 height 425
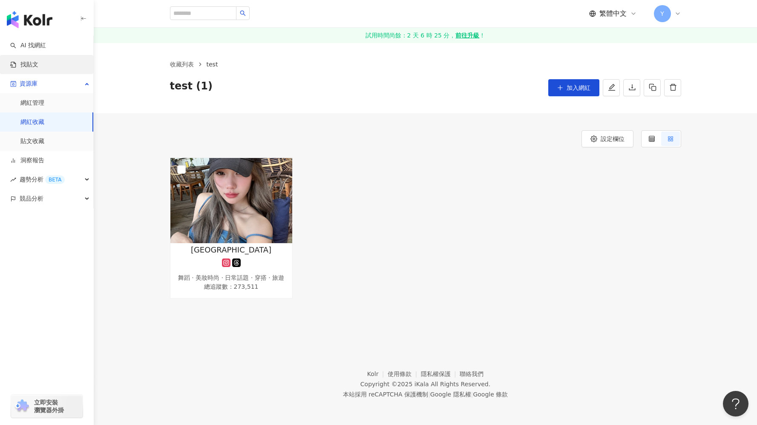
click at [38, 62] on link "找貼文" at bounding box center [24, 65] width 28 height 9
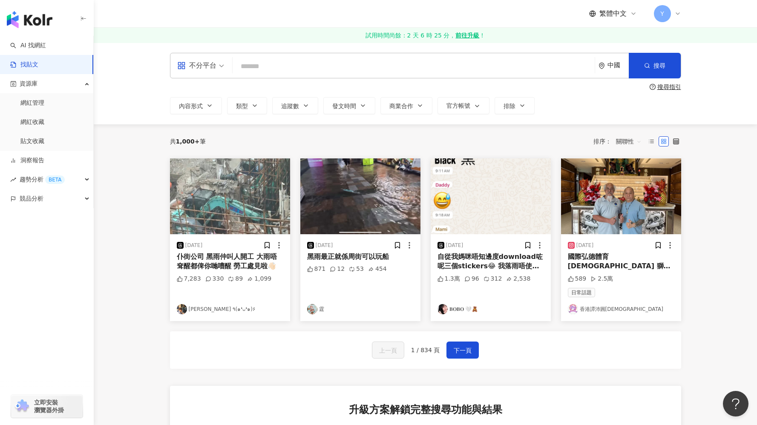
click at [242, 69] on input "search" at bounding box center [413, 66] width 355 height 18
type input "**"
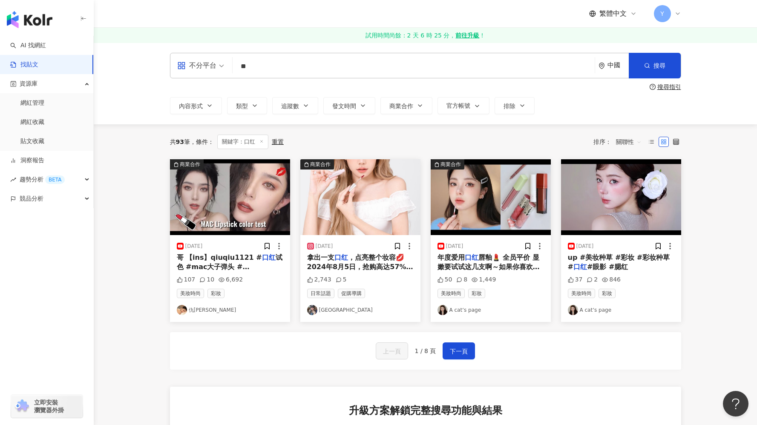
click at [402, 244] on div at bounding box center [404, 246] width 20 height 9
click at [396, 246] on icon at bounding box center [397, 246] width 5 height 6
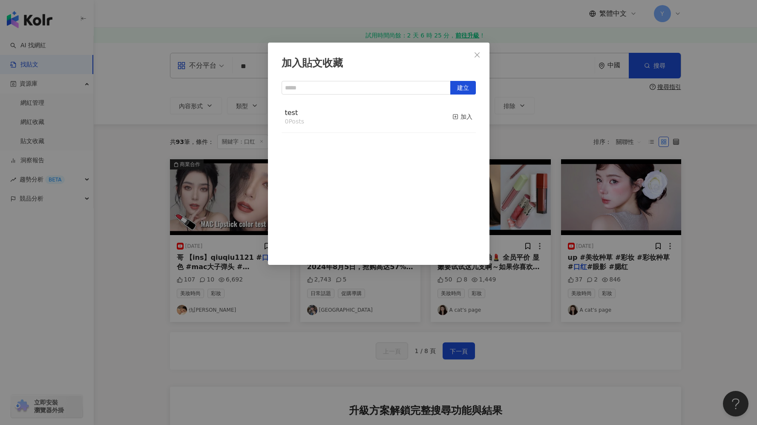
click at [365, 123] on div "test 0 Posts 加入" at bounding box center [379, 117] width 194 height 32
click at [454, 118] on div "加入" at bounding box center [463, 116] width 20 height 9
click at [477, 52] on icon "close" at bounding box center [477, 55] width 7 height 7
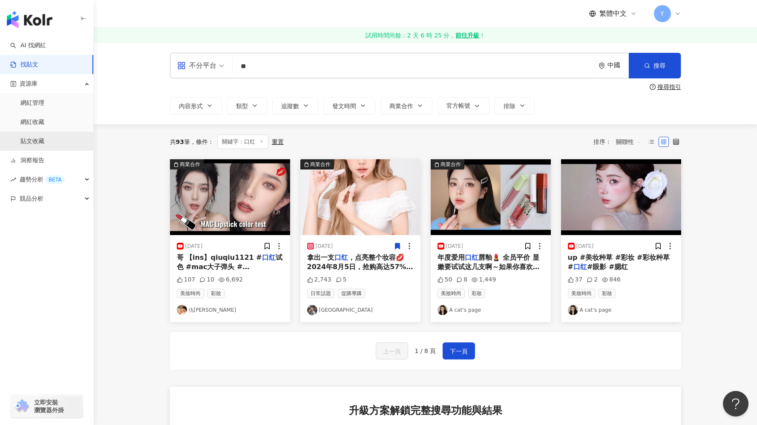
click at [37, 137] on link "貼文收藏" at bounding box center [32, 141] width 24 height 9
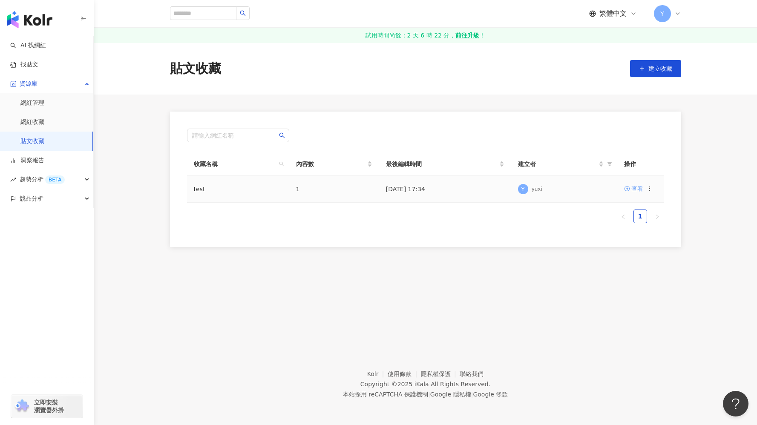
click at [634, 188] on div "查看" at bounding box center [638, 188] width 12 height 9
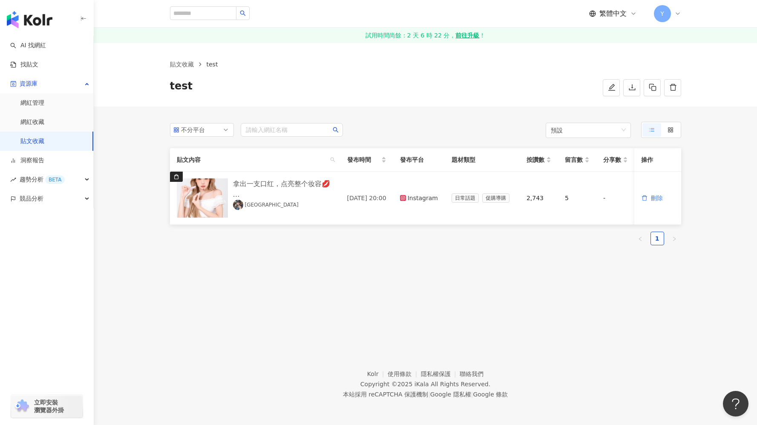
click at [136, 203] on main "貼文收藏 test test 不分平台 請輸入網紅名稱 預設 貼文內容 發布時間 發布平台 題材類型 按讚數 留言數 分享數 互動數 觀看數 操作 拿出一支口…" at bounding box center [426, 171] width 664 height 257
click at [653, 87] on icon "button" at bounding box center [653, 88] width 8 height 8
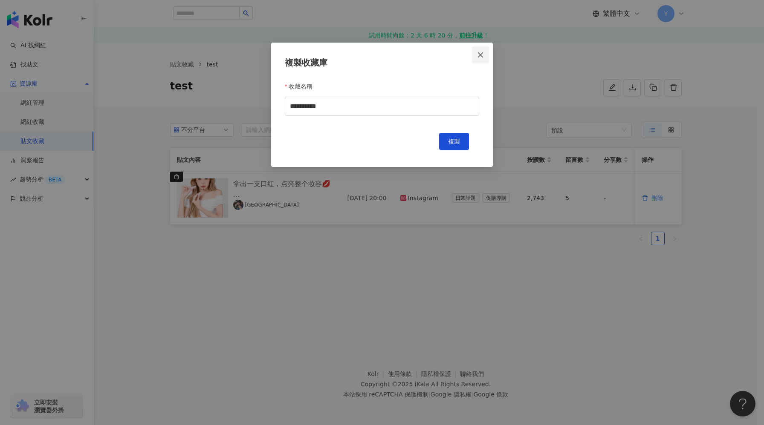
click at [482, 55] on icon "close" at bounding box center [480, 55] width 7 height 7
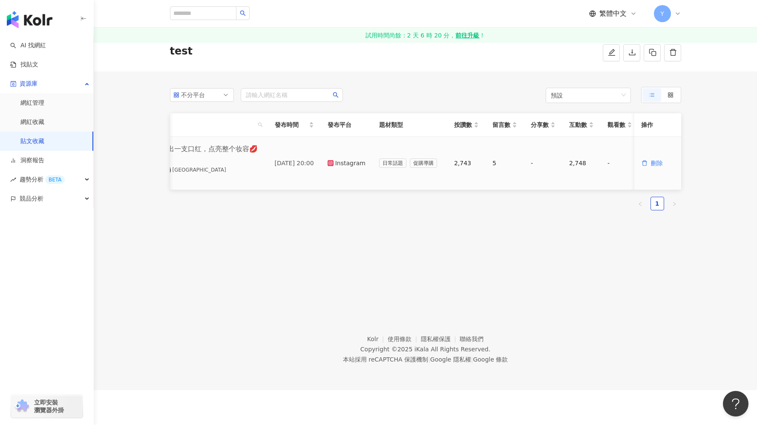
scroll to position [0, 81]
click at [44, 159] on link "洞察報告" at bounding box center [27, 160] width 34 height 9
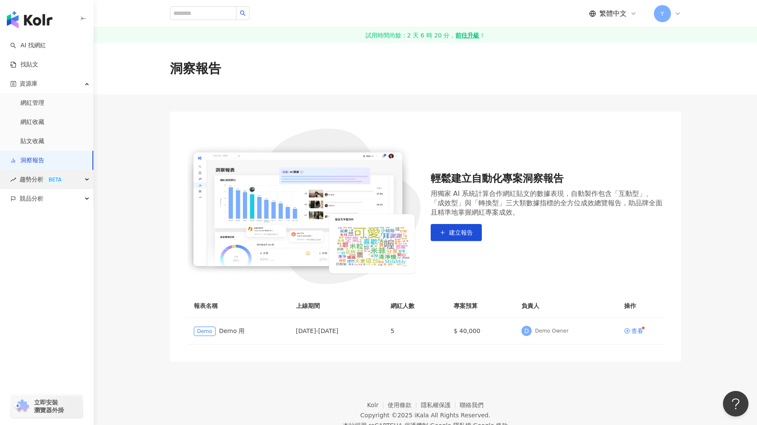
click at [58, 185] on span "趨勢分析 BETA" at bounding box center [42, 179] width 45 height 19
click at [59, 201] on link "Hashtag 排行" at bounding box center [39, 199] width 39 height 9
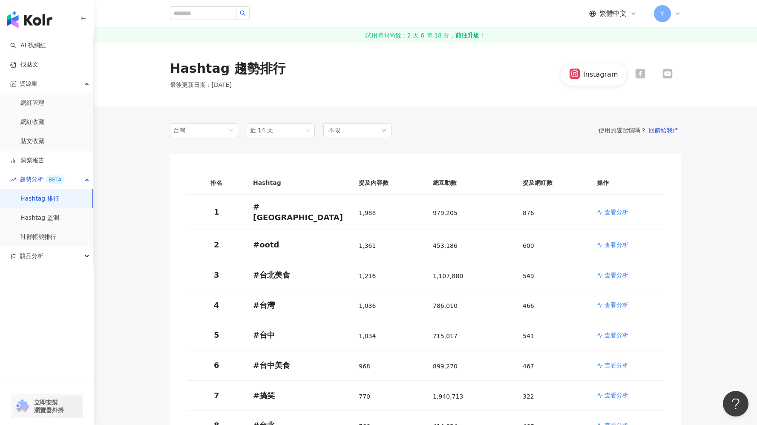
click at [641, 73] on icon at bounding box center [640, 74] width 10 height 10
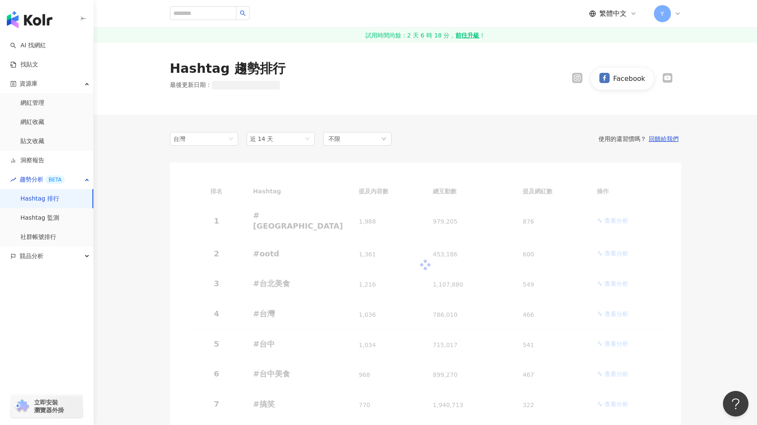
click at [668, 78] on icon at bounding box center [668, 78] width 10 height 10
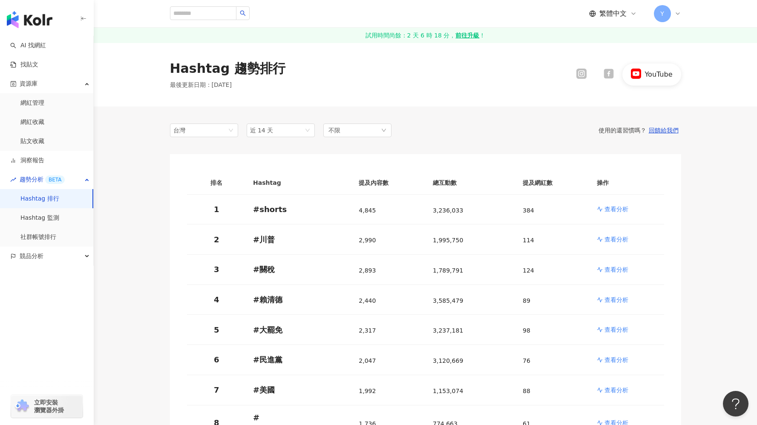
click at [578, 78] on icon at bounding box center [582, 74] width 10 height 10
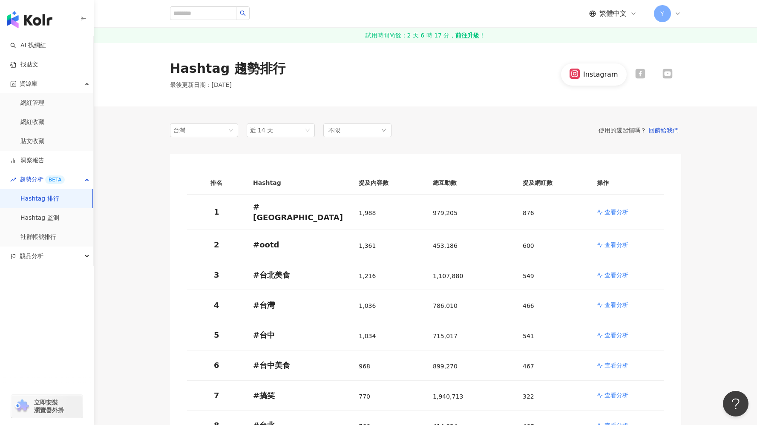
click at [579, 79] on div at bounding box center [575, 75] width 10 height 12
click at [207, 129] on span "台灣" at bounding box center [203, 130] width 61 height 13
click at [203, 165] on div "日本" at bounding box center [191, 162] width 28 height 9
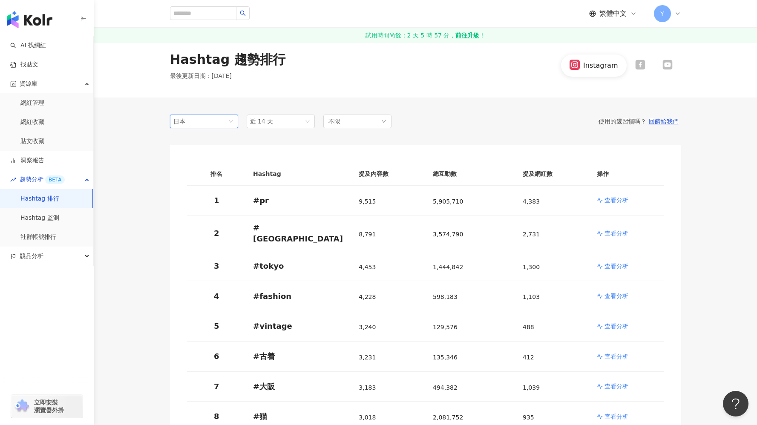
scroll to position [10, 0]
click at [614, 64] on div "Instagram" at bounding box center [600, 64] width 35 height 9
click at [198, 121] on div "日本" at bounding box center [187, 120] width 28 height 13
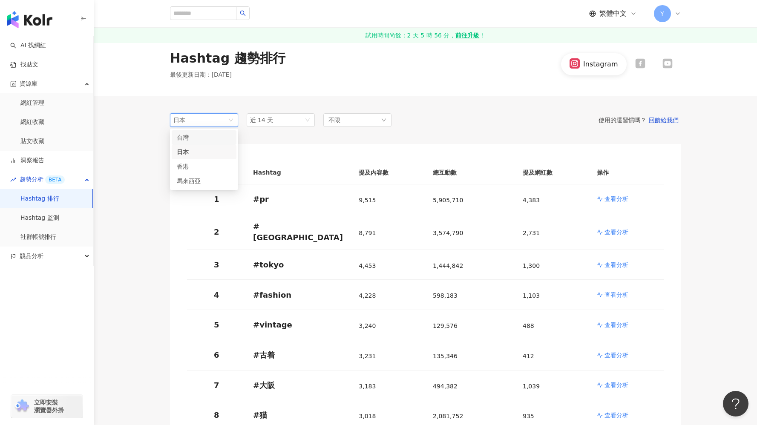
click at [205, 138] on div "台灣" at bounding box center [204, 137] width 55 height 9
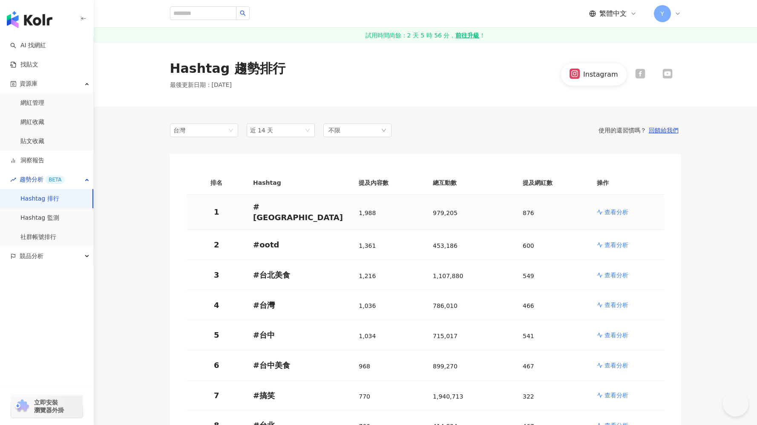
click at [617, 208] on p "查看分析" at bounding box center [617, 212] width 24 height 9
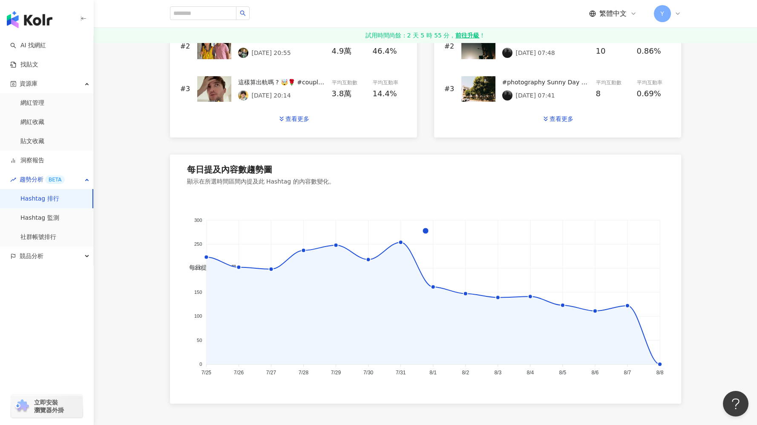
scroll to position [478, 0]
click at [398, 240] on icon at bounding box center [400, 242] width 9 height 9
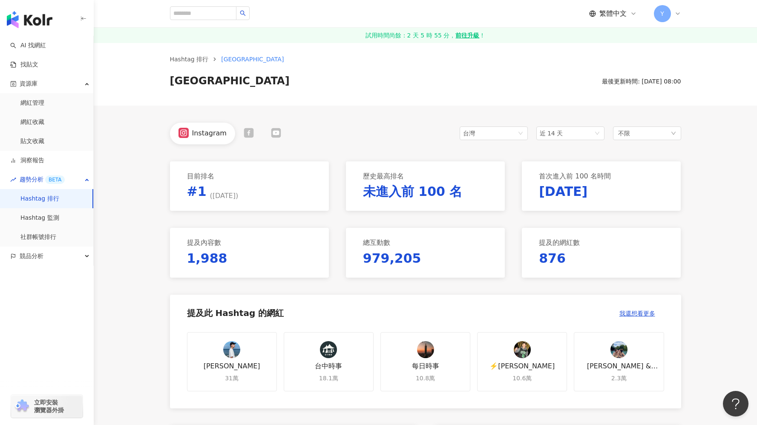
scroll to position [5, 0]
click at [401, 364] on div "每日時事 10.8萬" at bounding box center [426, 363] width 90 height 60
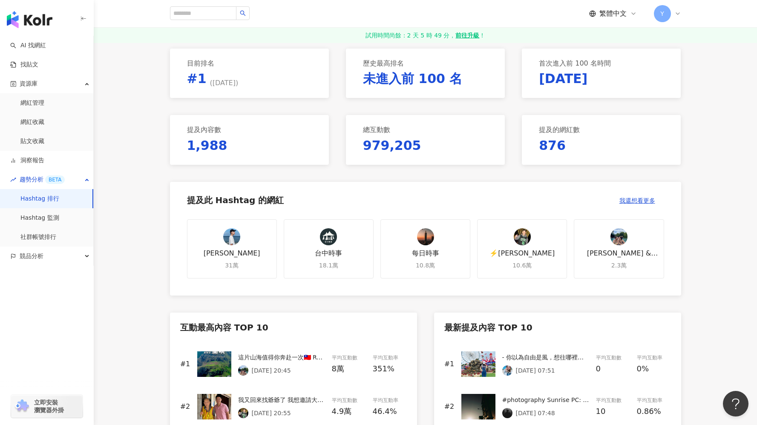
scroll to position [12, 0]
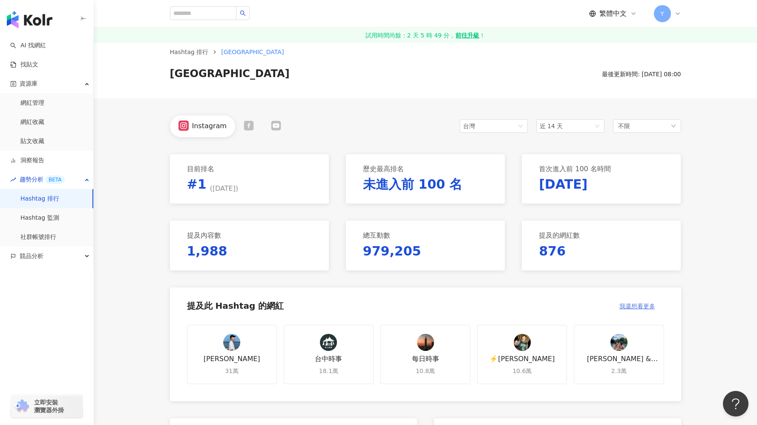
click at [641, 303] on span "我還想看更多" at bounding box center [638, 306] width 36 height 7
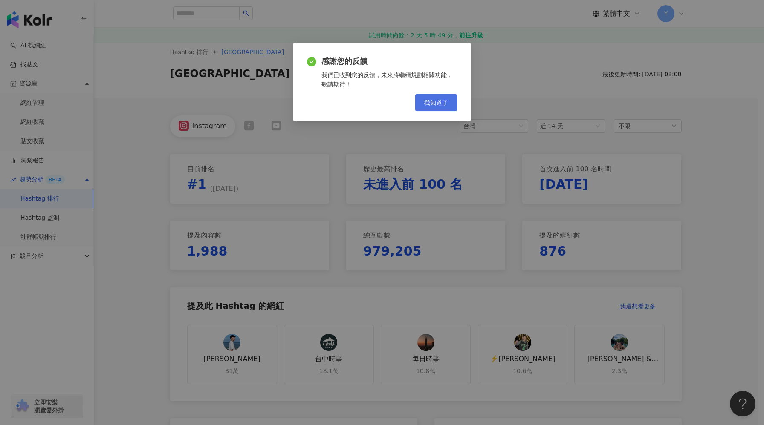
click at [436, 101] on span "我知道了" at bounding box center [436, 102] width 24 height 7
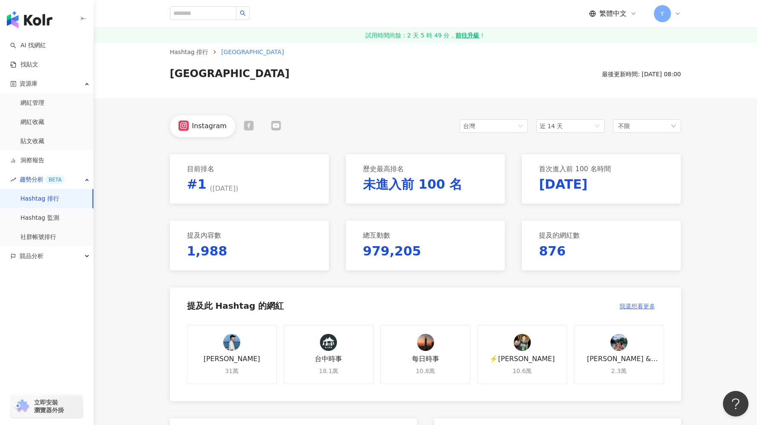
click at [638, 306] on span "我還想看更多" at bounding box center [638, 306] width 36 height 7
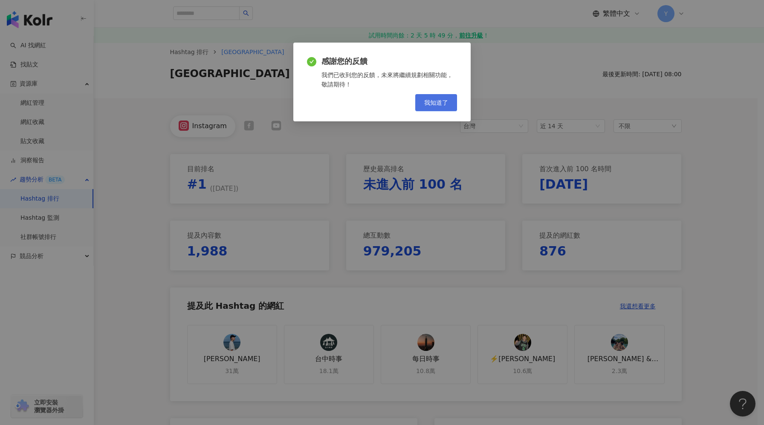
click at [445, 110] on button "我知道了" at bounding box center [436, 102] width 42 height 17
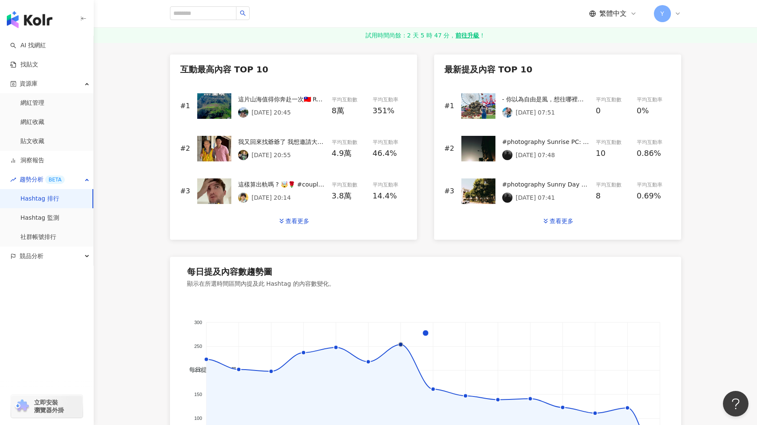
scroll to position [373, 0]
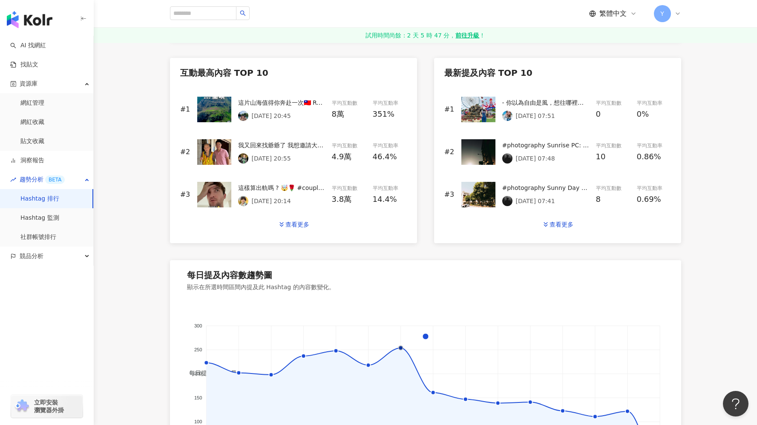
click at [221, 100] on img at bounding box center [214, 110] width 34 height 26
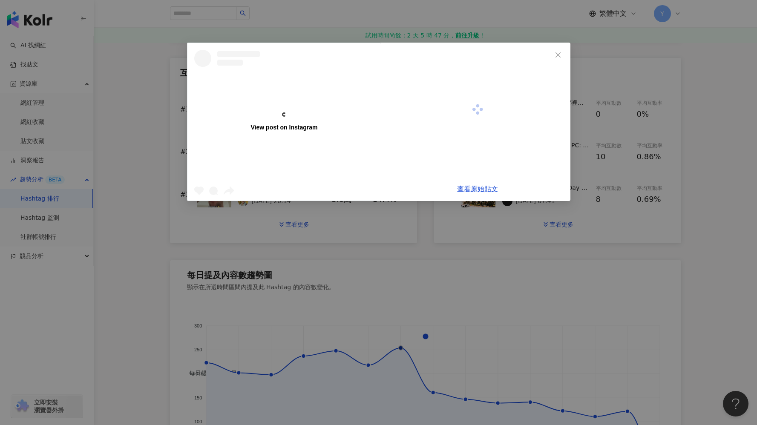
click at [224, 107] on div "View post on Instagram" at bounding box center [284, 122] width 193 height 158
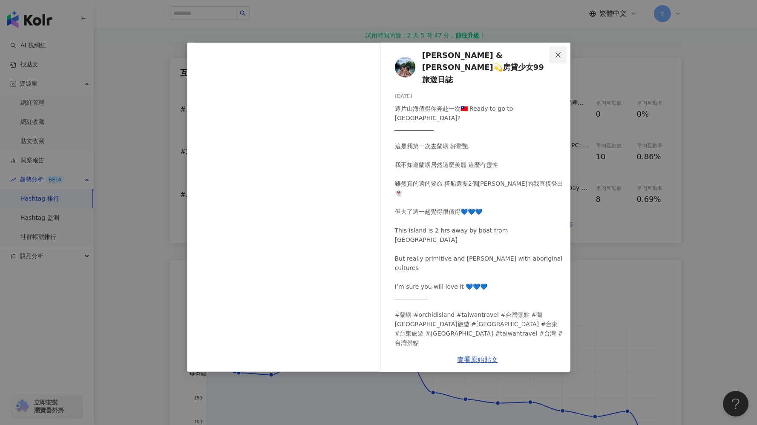
click at [557, 57] on icon "close" at bounding box center [558, 55] width 7 height 7
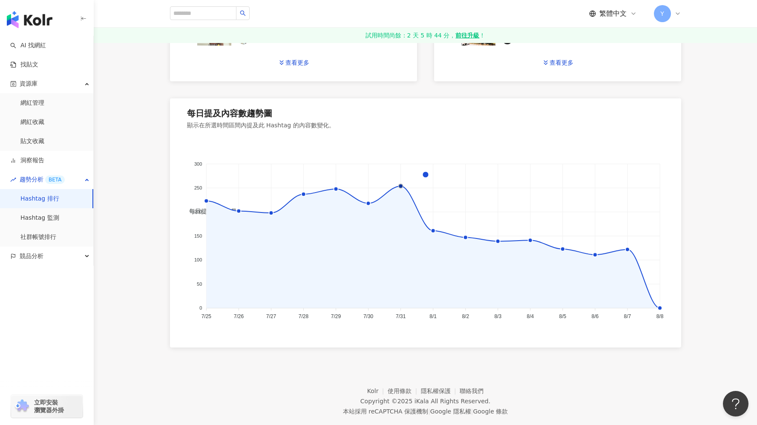
scroll to position [533, 0]
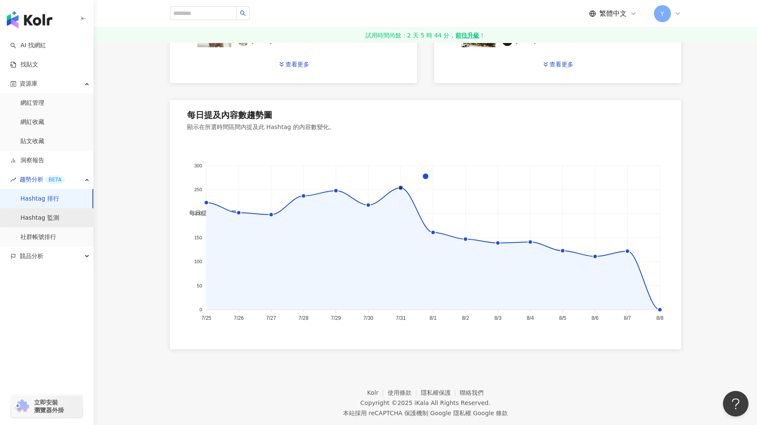
click at [59, 220] on link "Hashtag 監測" at bounding box center [39, 218] width 39 height 9
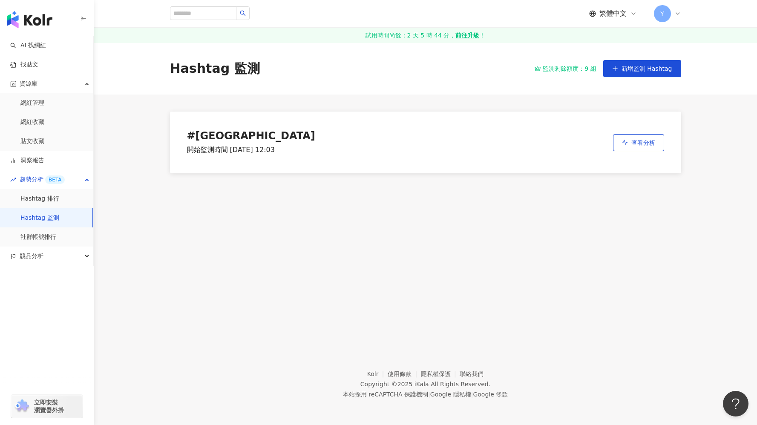
click at [578, 103] on div "# taiwan 開始監測時間 2025/8/14 12:03 查看分析" at bounding box center [425, 143] width 511 height 96
click at [56, 240] on link "社群帳號排行" at bounding box center [38, 237] width 36 height 9
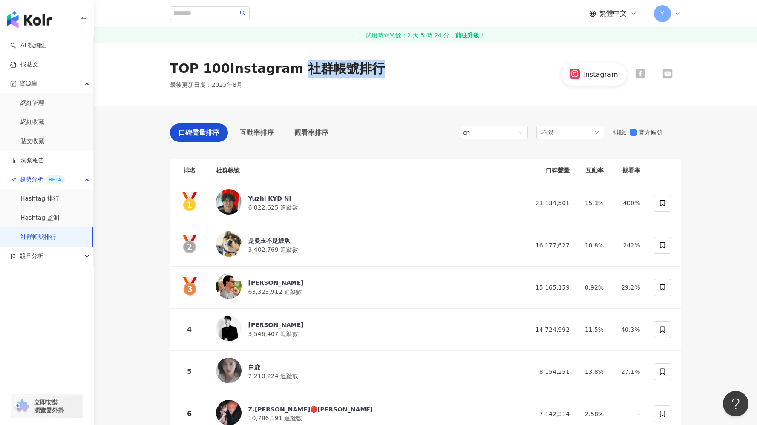
drag, startPoint x: 292, startPoint y: 65, endPoint x: 374, endPoint y: 70, distance: 82.9
click at [374, 70] on div "TOP 100 Instagram 社群帳號排行 最後更新日期 ： 2025年8月 Instagram" at bounding box center [426, 75] width 546 height 30
copy div "社群帳號排行"
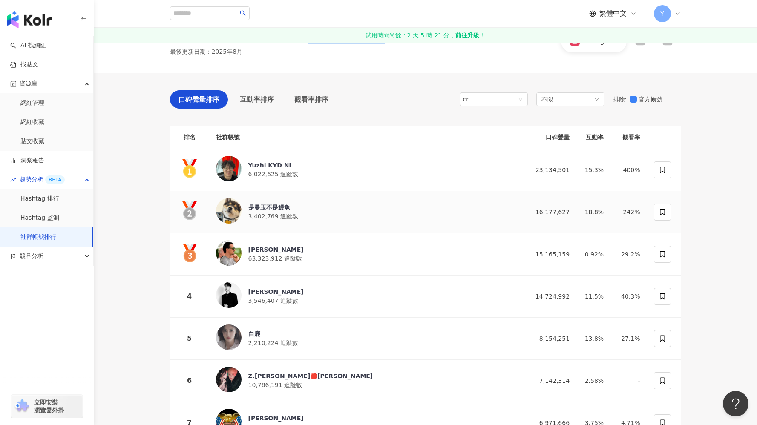
scroll to position [30, 0]
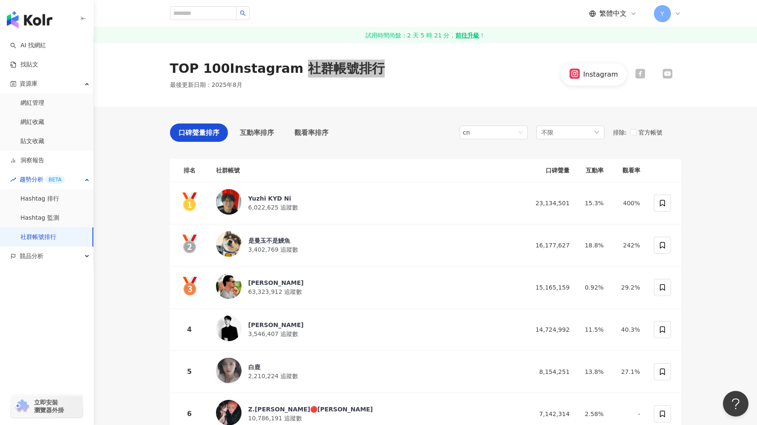
click at [326, 89] on div "TOP 100 Instagram 社群帳號排行 最後更新日期 ： 2025年8月 Instagram" at bounding box center [426, 75] width 664 height 64
click at [387, 88] on div "TOP 100 Instagram 社群帳號排行 最後更新日期 ： 2025年8月 Instagram" at bounding box center [426, 75] width 546 height 30
click at [44, 165] on link "洞察報告" at bounding box center [27, 160] width 34 height 9
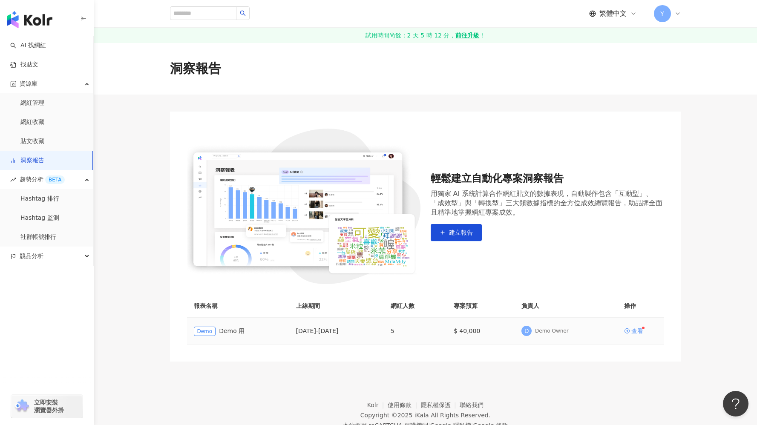
click at [632, 328] on div "查看" at bounding box center [638, 331] width 12 height 6
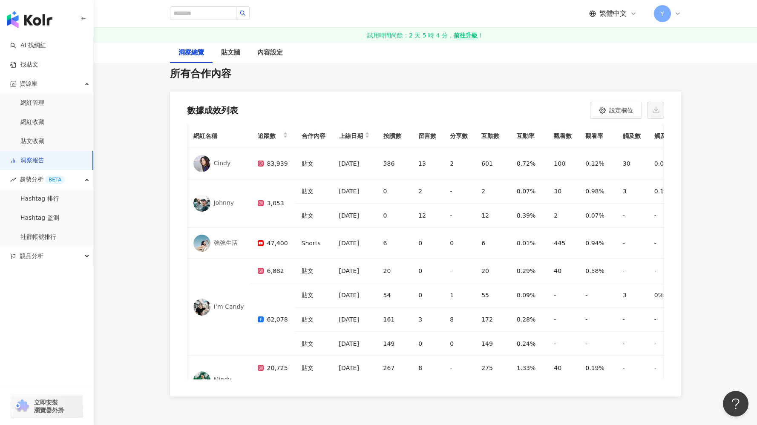
scroll to position [2549, 0]
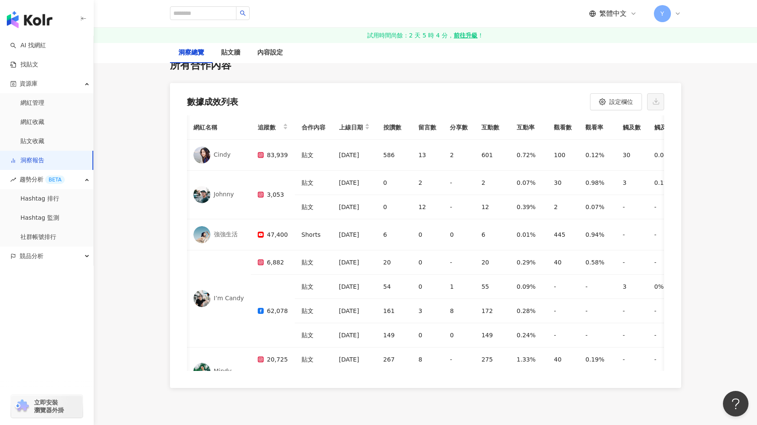
click at [680, 13] on icon at bounding box center [678, 13] width 7 height 7
click at [687, 135] on link "個人資料設定" at bounding box center [689, 136] width 36 height 7
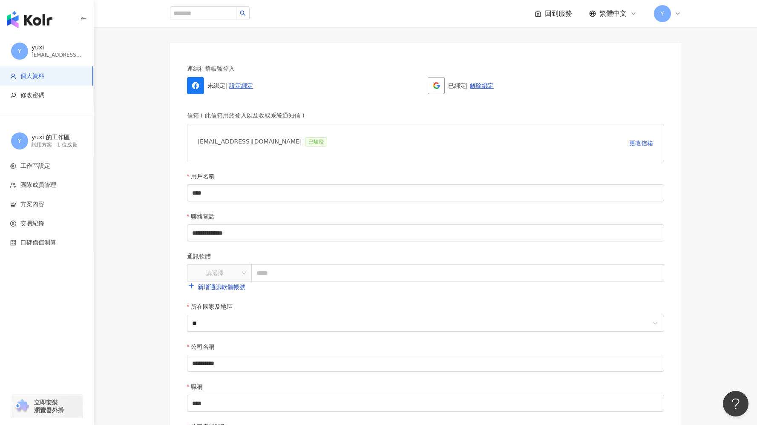
scroll to position [42, 0]
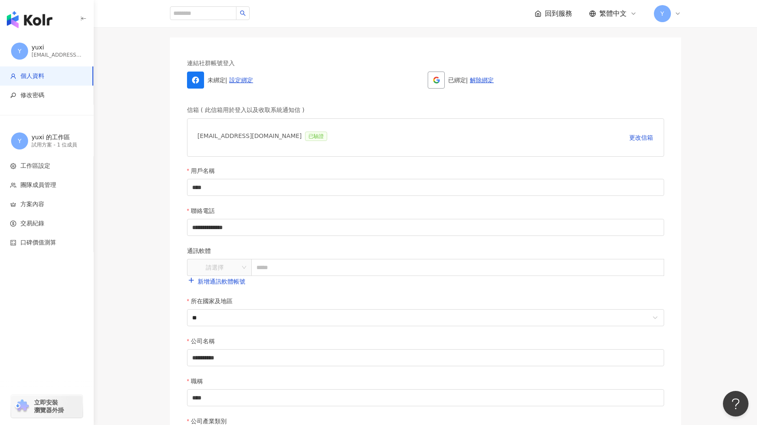
click at [674, 18] on div "Y" at bounding box center [667, 13] width 27 height 17
click at [670, 170] on li "登出" at bounding box center [694, 171] width 77 height 17
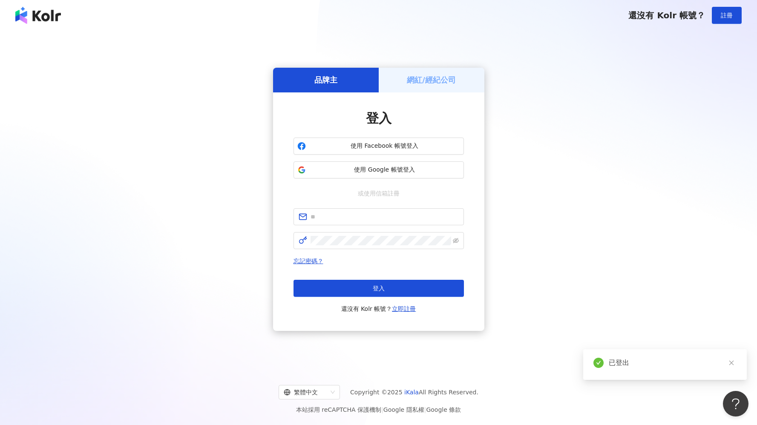
click at [445, 81] on h5 "網紅/經紀公司" at bounding box center [431, 80] width 49 height 11
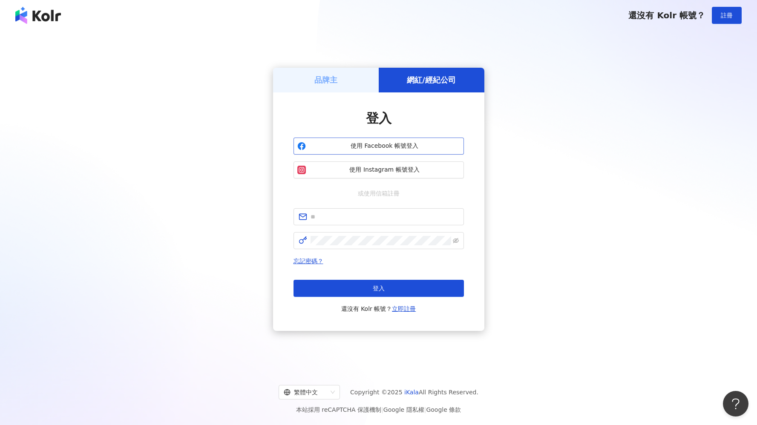
click at [407, 148] on span "使用 Facebook 帳號登入" at bounding box center [384, 146] width 151 height 9
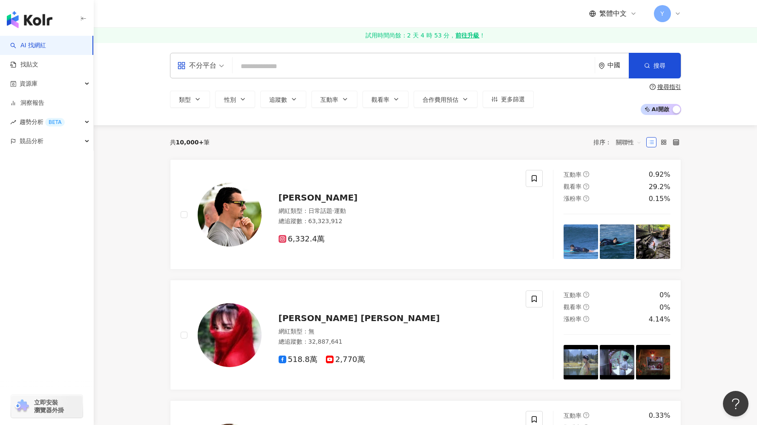
click at [676, 11] on icon at bounding box center [678, 13] width 7 height 7
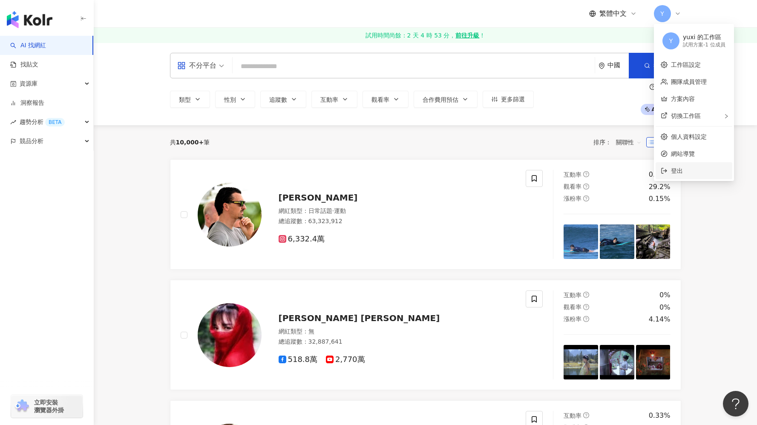
click at [692, 173] on span "登出" at bounding box center [699, 170] width 56 height 9
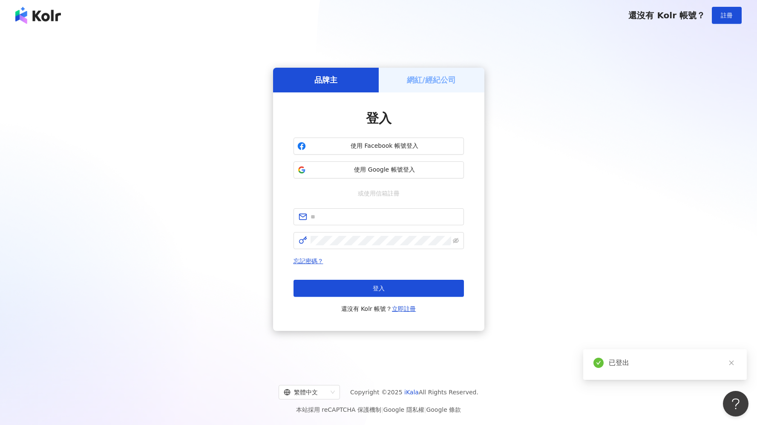
click at [439, 75] on h5 "網紅/經紀公司" at bounding box center [431, 80] width 49 height 11
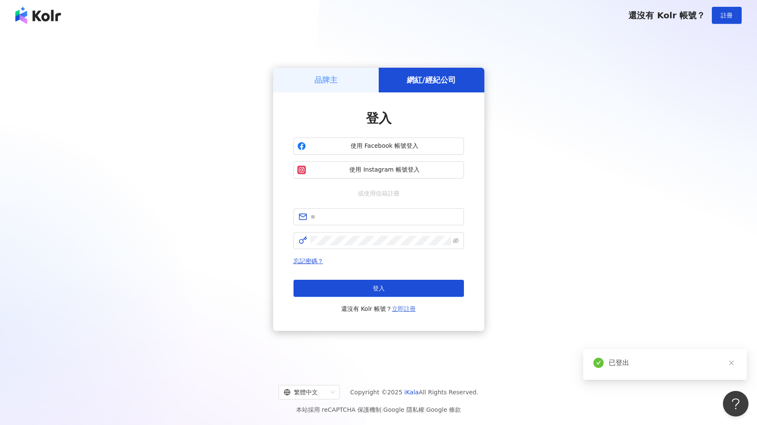
click at [402, 307] on link "立即註冊" at bounding box center [404, 309] width 24 height 7
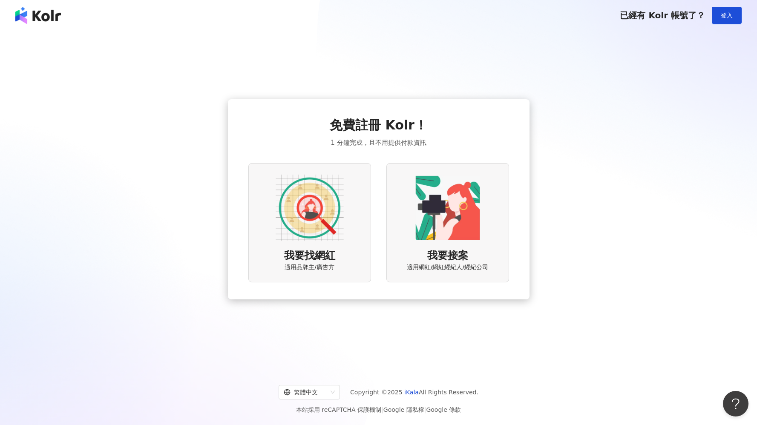
click at [456, 195] on img at bounding box center [448, 208] width 68 height 68
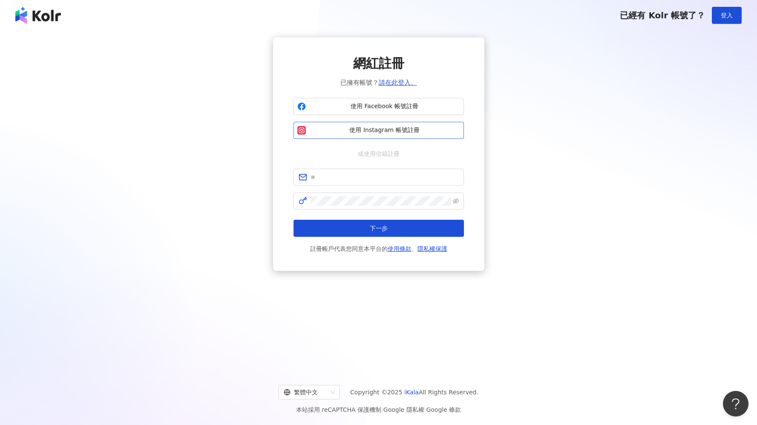
click at [410, 132] on span "使用 Instagram 帳號註冊" at bounding box center [384, 130] width 151 height 9
click at [393, 109] on span "使用 Facebook 帳號註冊" at bounding box center [384, 106] width 151 height 9
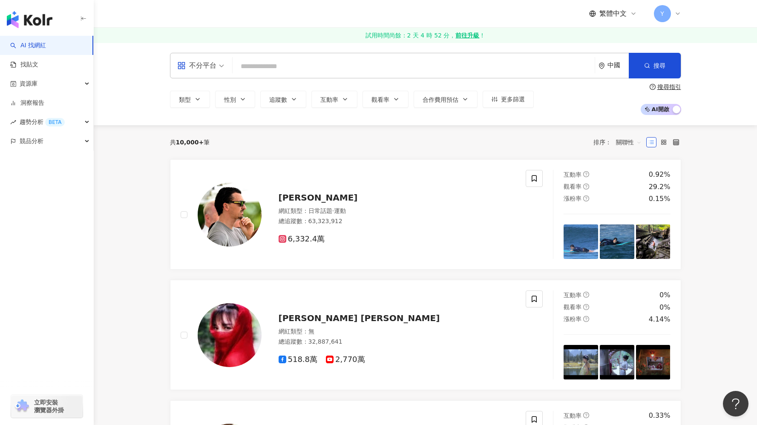
click at [682, 12] on div "繁體中文 Y" at bounding box center [426, 13] width 546 height 27
click at [677, 12] on icon at bounding box center [678, 13] width 7 height 7
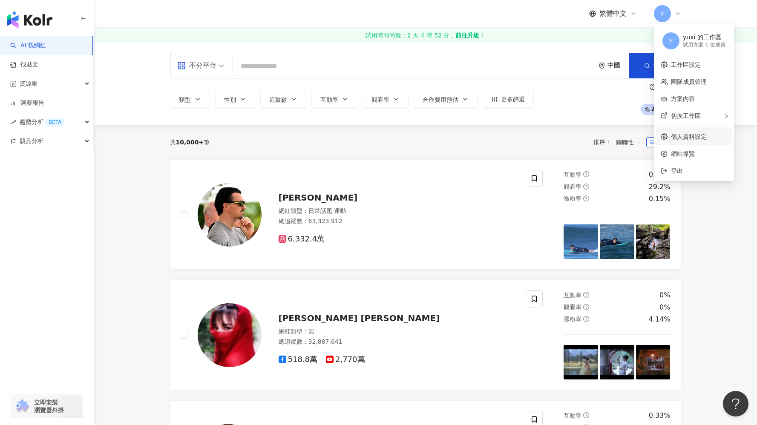
click at [683, 140] on link "個人資料設定" at bounding box center [689, 136] width 36 height 7
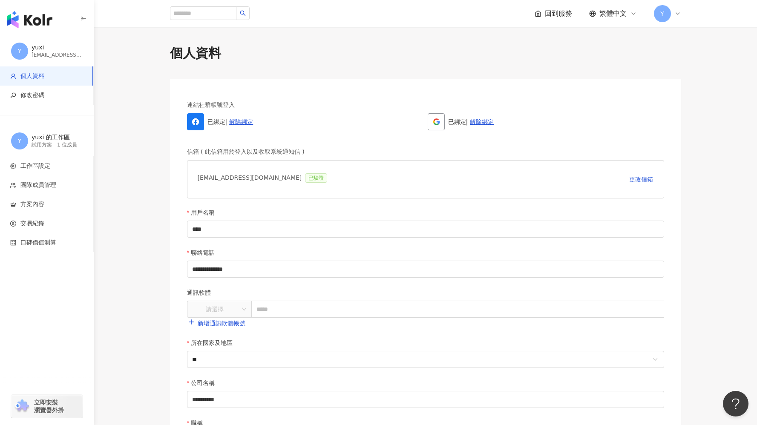
click at [217, 121] on div "已綁定 | 解除綁定" at bounding box center [305, 121] width 237 height 17
click at [214, 108] on span "連結社群帳號登入" at bounding box center [211, 104] width 48 height 17
click at [200, 118] on span at bounding box center [195, 121] width 17 height 17
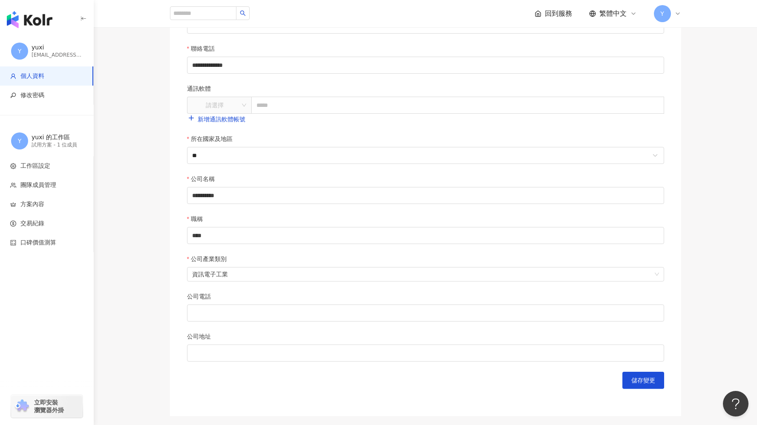
scroll to position [208, 0]
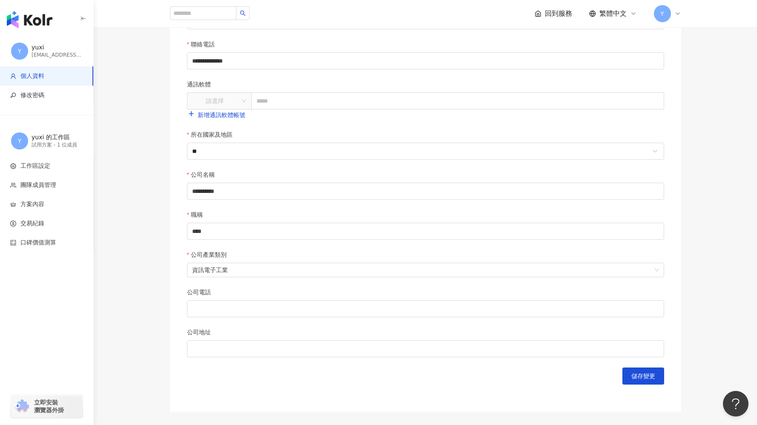
click at [676, 8] on div "Y" at bounding box center [667, 13] width 27 height 17
click at [676, 168] on span "登出" at bounding box center [677, 170] width 12 height 7
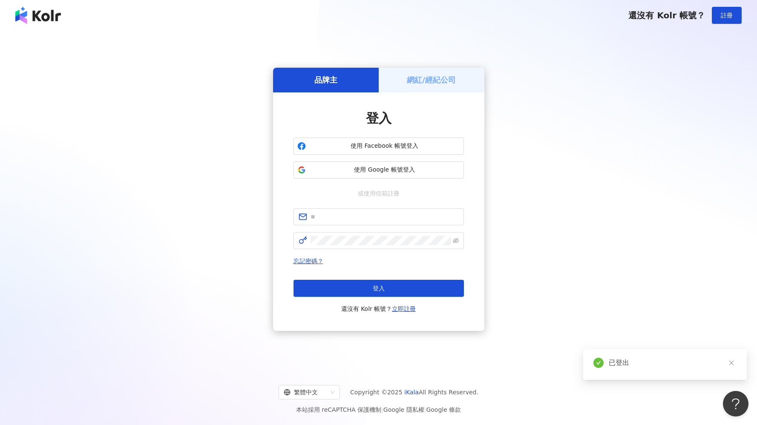
click at [421, 82] on h5 "網紅/經紀公司" at bounding box center [431, 80] width 49 height 11
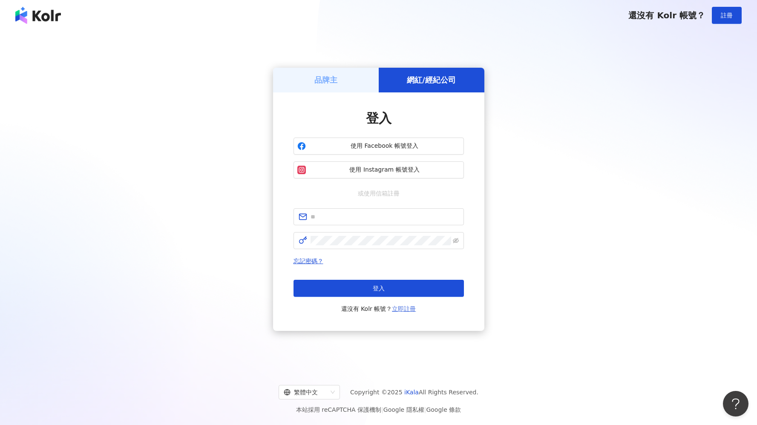
click at [400, 309] on link "立即註冊" at bounding box center [404, 309] width 24 height 7
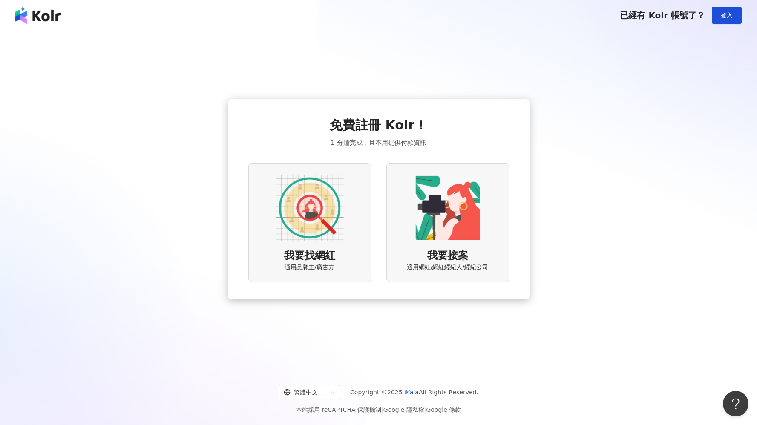
click at [436, 229] on img at bounding box center [448, 208] width 68 height 68
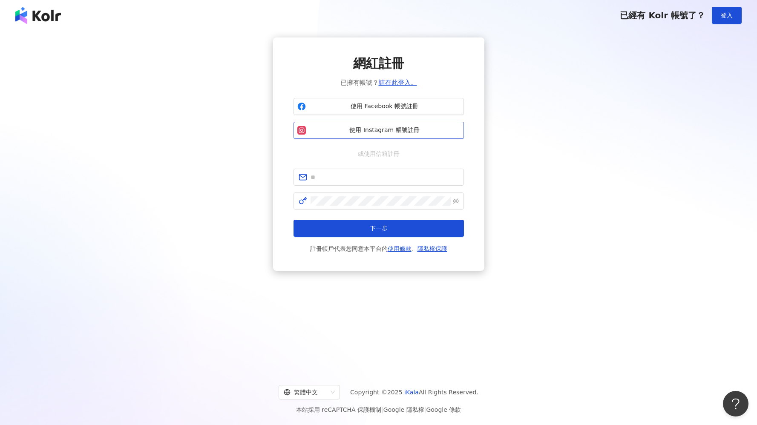
click at [389, 128] on span "使用 Instagram 帳號註冊" at bounding box center [384, 130] width 151 height 9
click at [351, 180] on input "text" at bounding box center [385, 177] width 148 height 9
type input "**********"
click at [365, 231] on button "下一步" at bounding box center [379, 228] width 170 height 17
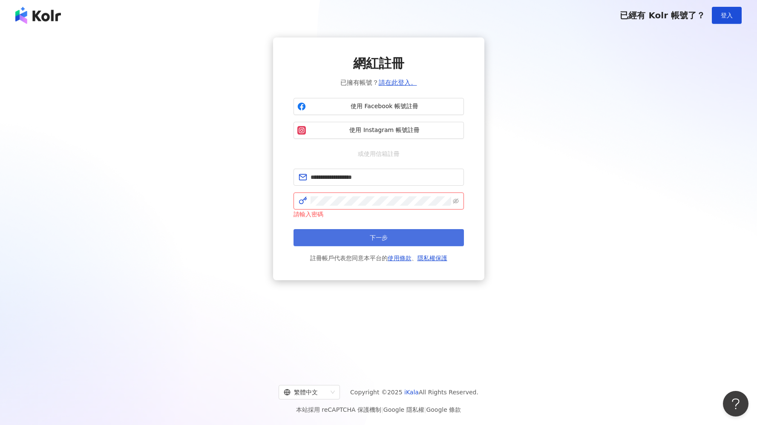
click at [358, 234] on button "下一步" at bounding box center [379, 237] width 170 height 17
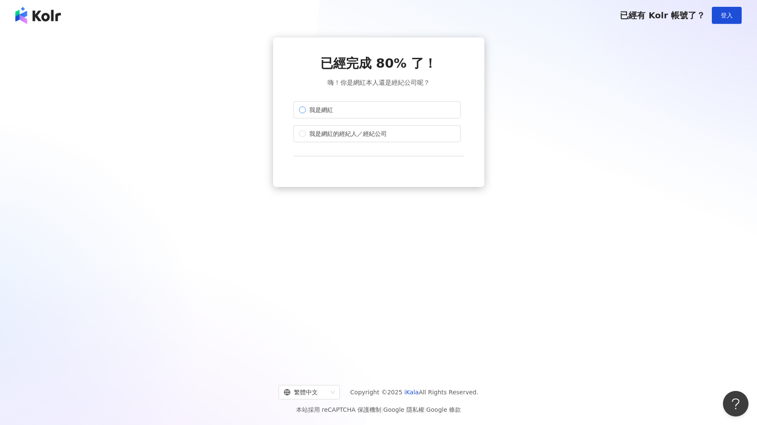
click at [375, 107] on label "我是網紅" at bounding box center [377, 109] width 167 height 17
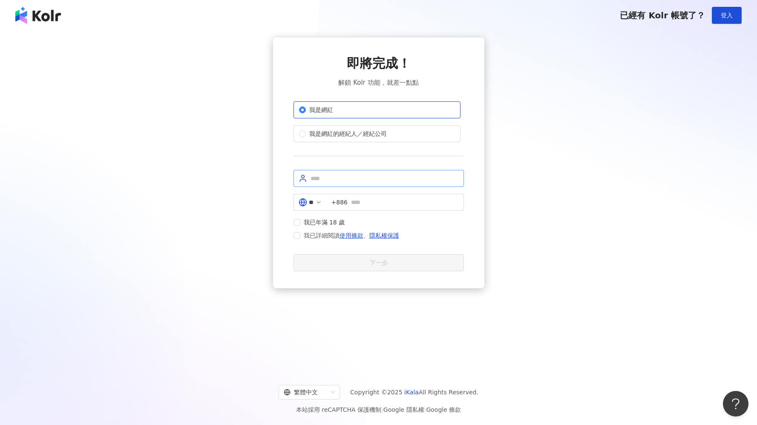
click at [361, 185] on span at bounding box center [379, 178] width 170 height 17
type input "**"
click at [382, 202] on input "text" at bounding box center [405, 202] width 108 height 9
type input "**********"
click at [315, 224] on span "我已年滿 18 歲" at bounding box center [324, 224] width 48 height 9
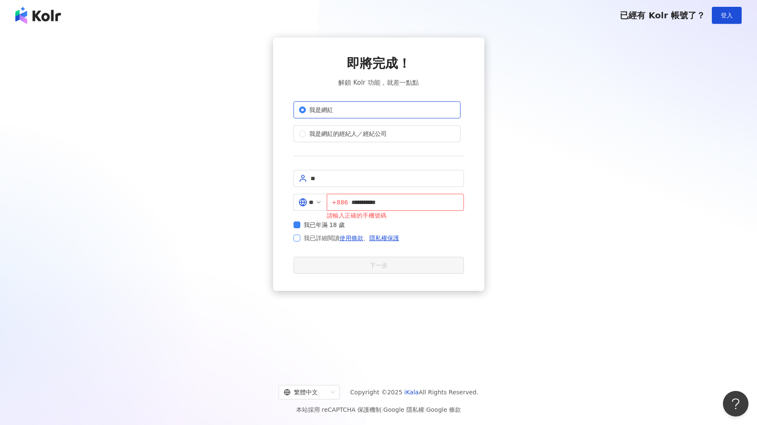
click at [315, 234] on span "我已詳細閱讀 使用條款 、 隱私權保護" at bounding box center [351, 238] width 95 height 10
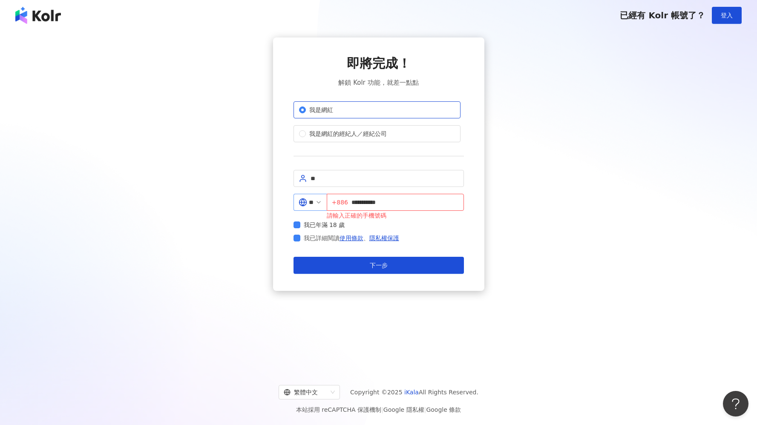
click at [321, 202] on span "**" at bounding box center [310, 202] width 33 height 17
click at [320, 202] on polyline at bounding box center [318, 203] width 3 height 2
click at [321, 203] on span "**" at bounding box center [310, 202] width 33 height 17
click at [300, 203] on icon at bounding box center [303, 202] width 9 height 9
click at [398, 202] on input "**********" at bounding box center [405, 202] width 107 height 9
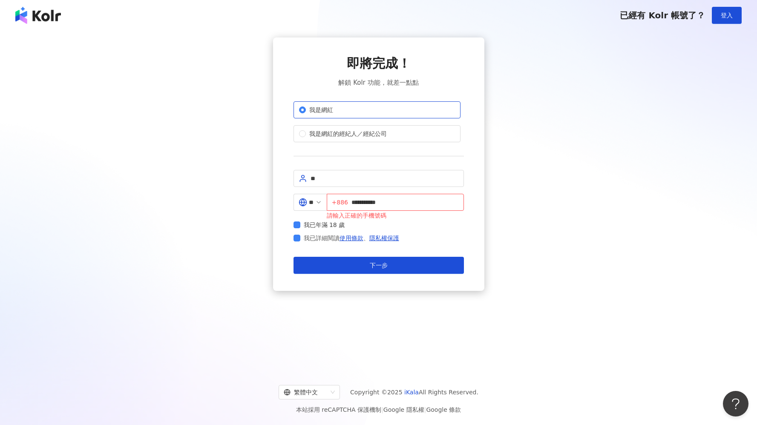
click at [424, 232] on form "**********" at bounding box center [379, 222] width 170 height 104
drag, startPoint x: 409, startPoint y: 202, endPoint x: 303, endPoint y: 202, distance: 105.3
click at [303, 202] on div "**********" at bounding box center [379, 207] width 170 height 26
click at [310, 202] on input "**" at bounding box center [311, 202] width 5 height 9
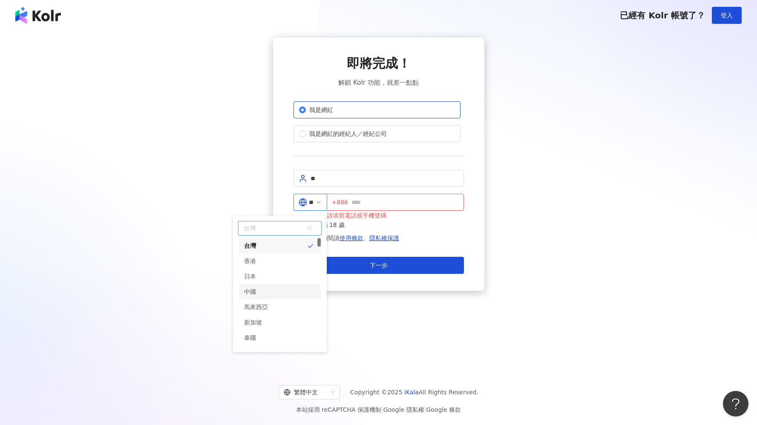
click at [286, 296] on div "中國" at bounding box center [280, 291] width 82 height 15
type input "**"
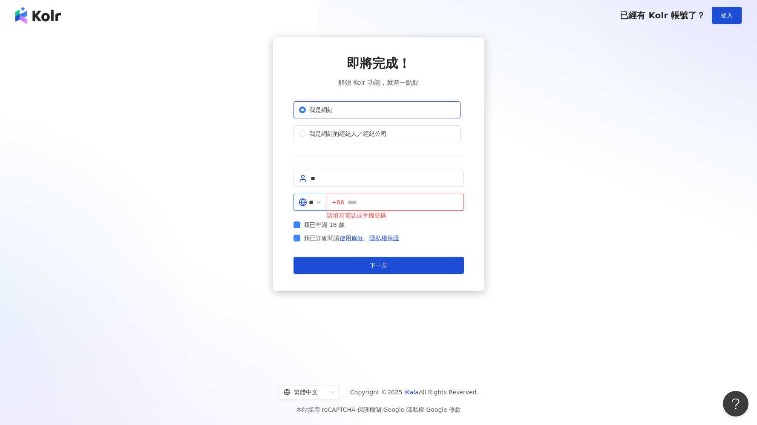
click at [367, 200] on input "text" at bounding box center [403, 202] width 111 height 9
type input "**********"
click at [400, 265] on button "下一步" at bounding box center [379, 265] width 170 height 17
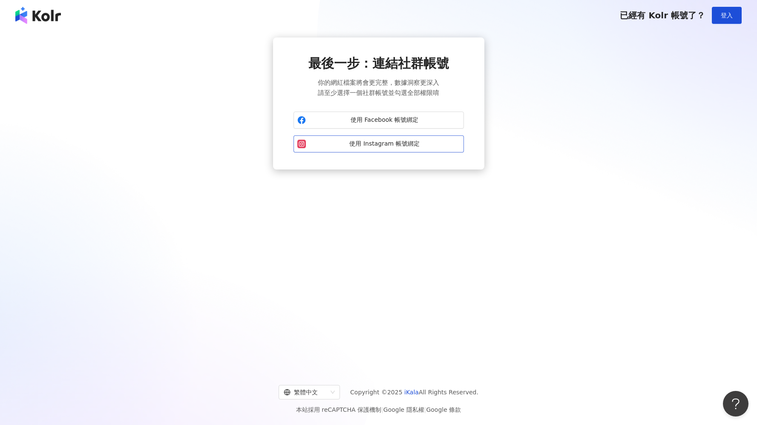
click at [407, 147] on span "使用 Instagram 帳號綁定" at bounding box center [384, 144] width 151 height 9
click at [411, 118] on span "使用 Facebook 帳號綁定" at bounding box center [384, 120] width 151 height 9
click at [398, 124] on span "使用 Facebook 帳號綁定" at bounding box center [384, 120] width 151 height 9
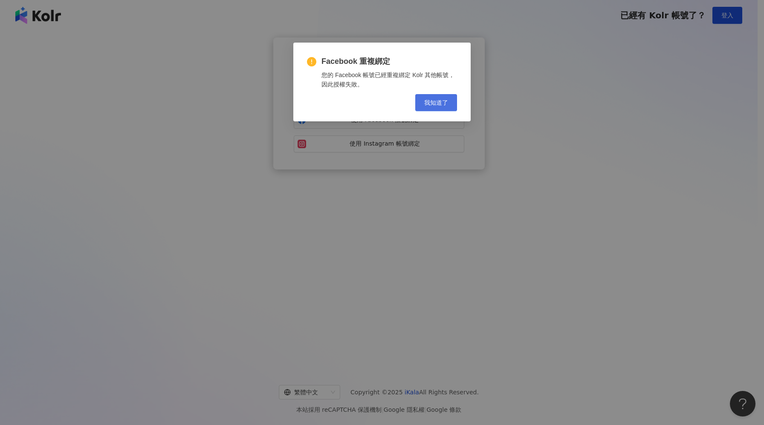
click at [435, 97] on button "我知道了" at bounding box center [436, 102] width 42 height 17
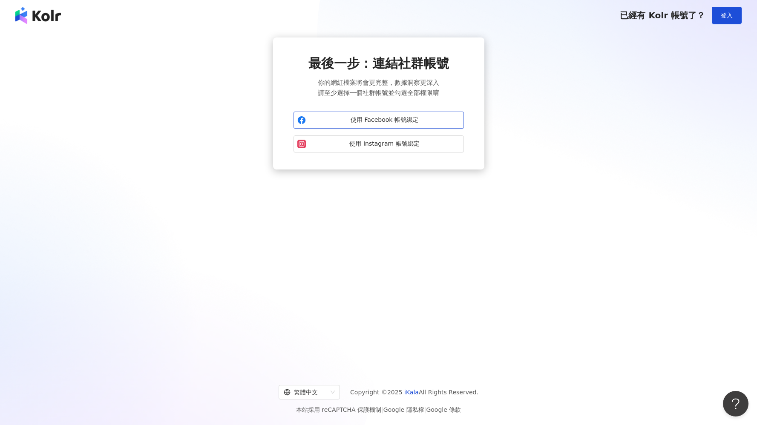
click at [351, 116] on span "使用 Facebook 帳號綁定" at bounding box center [384, 120] width 151 height 9
click at [372, 126] on button "使用 Facebook 帳號綁定" at bounding box center [379, 120] width 170 height 17
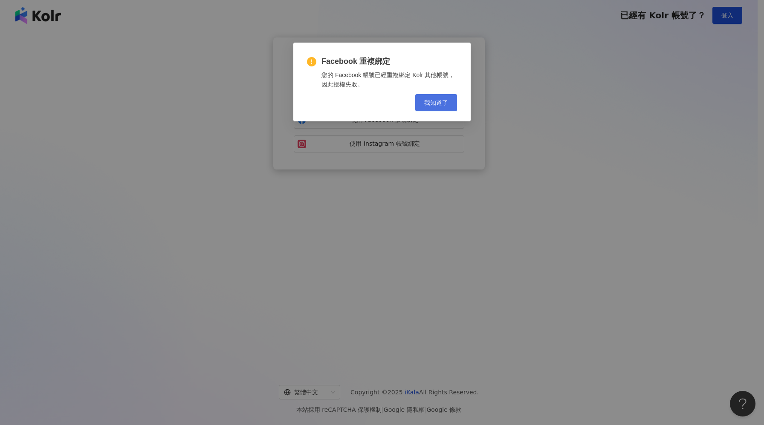
click at [429, 106] on span "我知道了" at bounding box center [436, 102] width 24 height 7
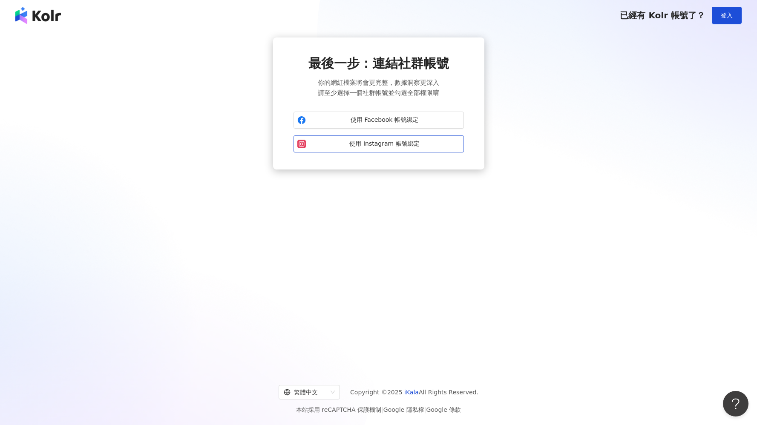
click at [356, 144] on span "使用 Instagram 帳號綁定" at bounding box center [384, 144] width 151 height 9
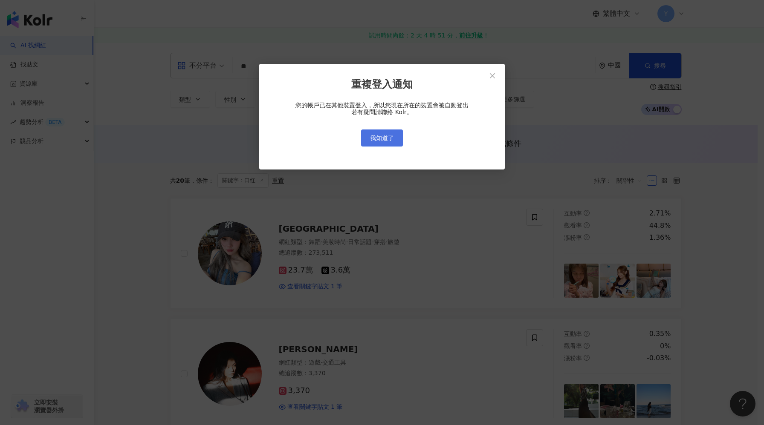
click at [382, 137] on span "我知道了" at bounding box center [382, 138] width 24 height 7
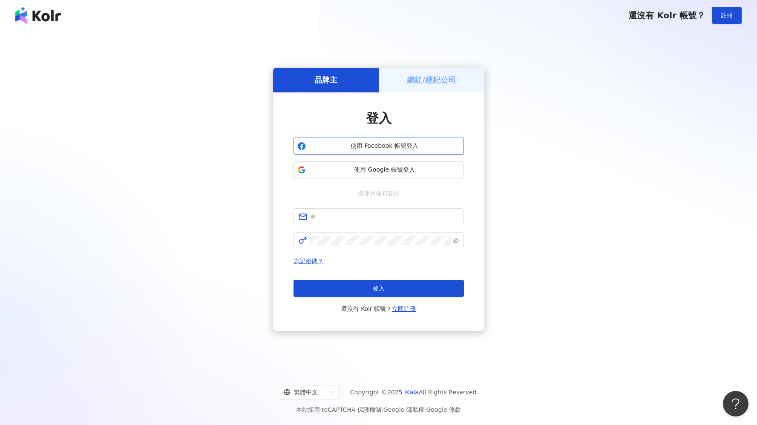
click at [415, 144] on span "使用 Facebook 帳號登入" at bounding box center [384, 146] width 151 height 9
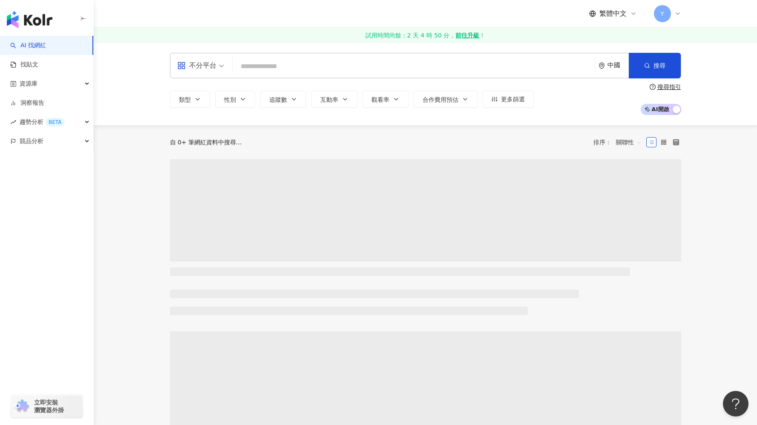
click at [683, 10] on div "繁體中文 Y" at bounding box center [426, 13] width 546 height 27
click at [675, 14] on icon at bounding box center [678, 13] width 7 height 7
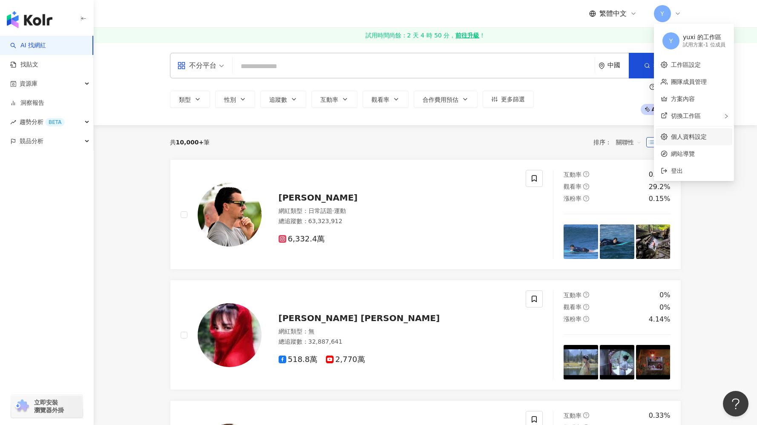
click at [682, 140] on link "個人資料設定" at bounding box center [689, 136] width 36 height 7
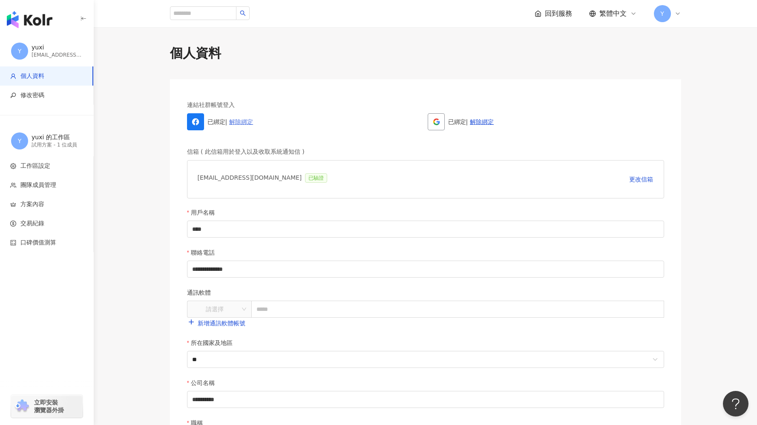
click at [238, 122] on link "解除綁定" at bounding box center [241, 121] width 24 height 7
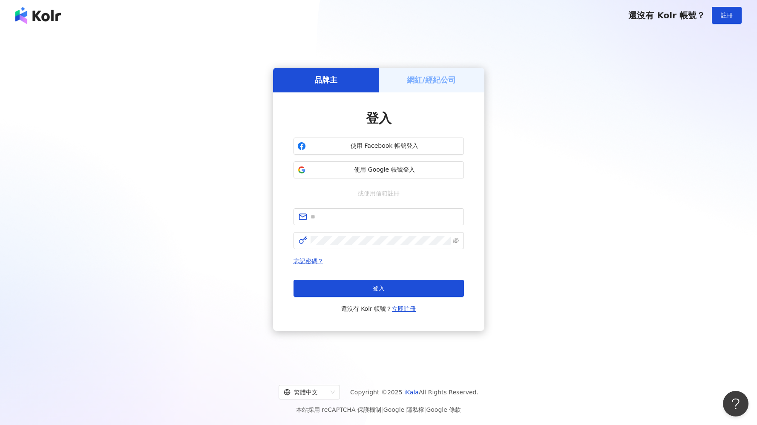
click at [438, 77] on h5 "網紅/經紀公司" at bounding box center [431, 80] width 49 height 11
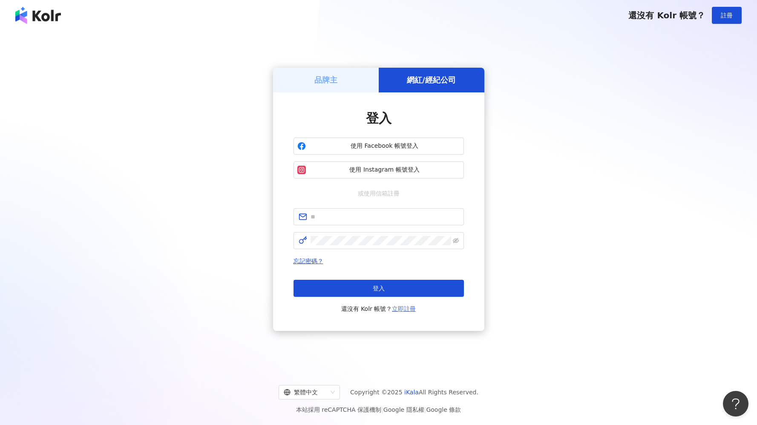
click at [404, 311] on link "立即註冊" at bounding box center [404, 309] width 24 height 7
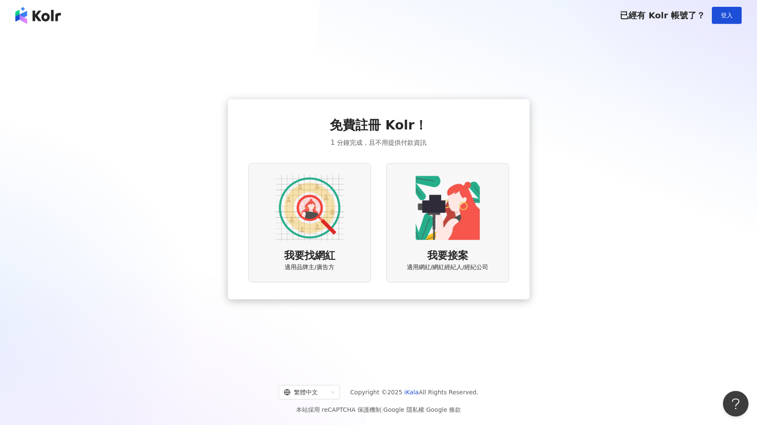
click at [436, 250] on span "我要接案" at bounding box center [447, 256] width 41 height 14
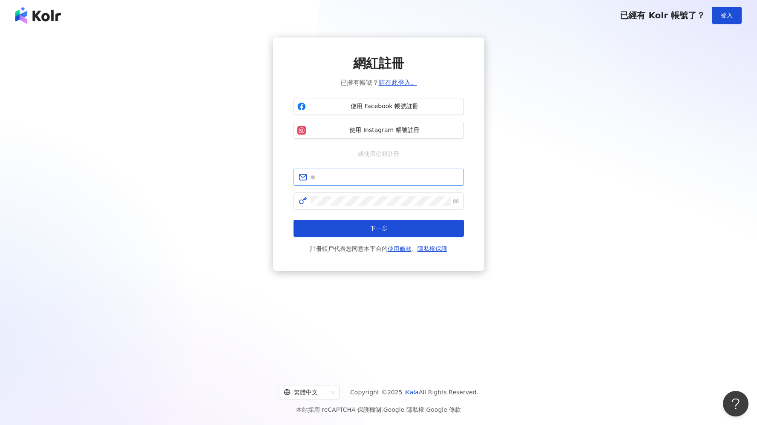
click at [427, 182] on span at bounding box center [379, 177] width 170 height 17
click at [416, 162] on div "網紅註冊 已擁有帳號？ 請在此登入。 使用 Facebook 帳號註冊 使用 Instagram 帳號註冊 或使用信箱註冊 請填寫信箱 下一步 註冊帳戶代表您…" at bounding box center [379, 154] width 170 height 199
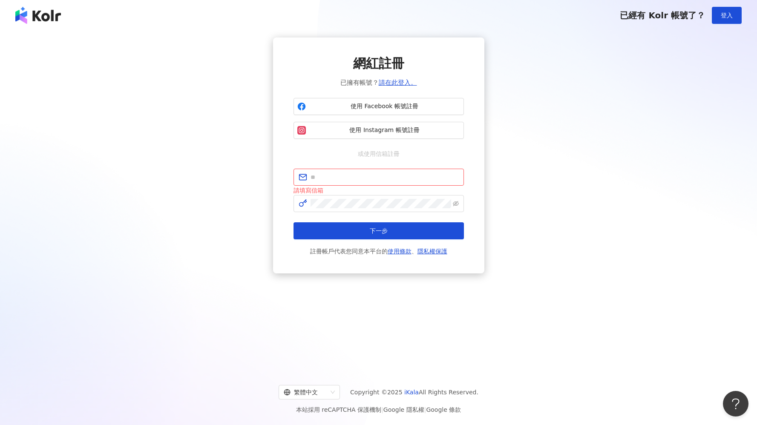
click at [413, 152] on div "或使用信箱註冊" at bounding box center [379, 153] width 170 height 9
click at [381, 178] on input "text" at bounding box center [385, 177] width 148 height 9
click at [338, 176] on input "text" at bounding box center [385, 177] width 148 height 9
click at [370, 156] on span "或使用信箱註冊" at bounding box center [379, 153] width 54 height 9
